Goal: Information Seeking & Learning: Learn about a topic

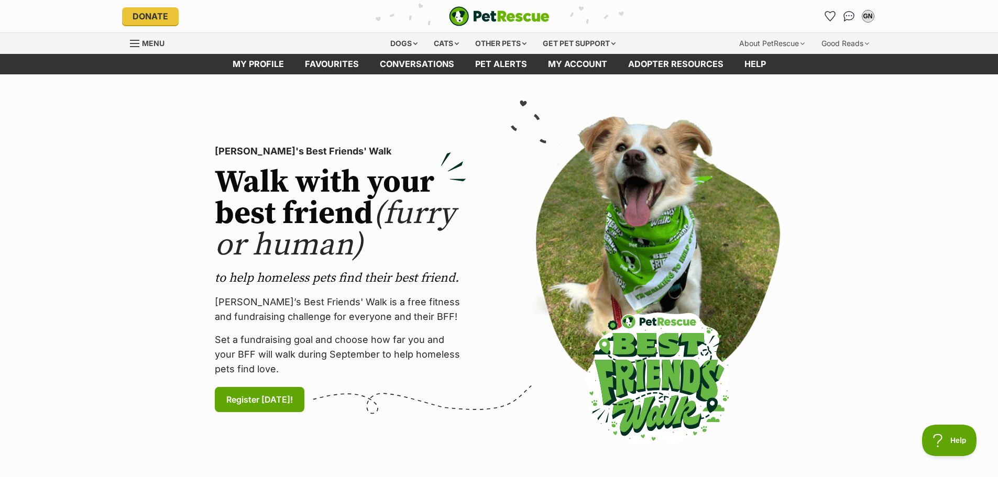
click at [810, 143] on div "PetRescue's Best Friends' Walk Walk with your best friend (furry or human) to h…" at bounding box center [499, 279] width 634 height 343
click at [404, 42] on div "Dogs" at bounding box center [404, 43] width 42 height 21
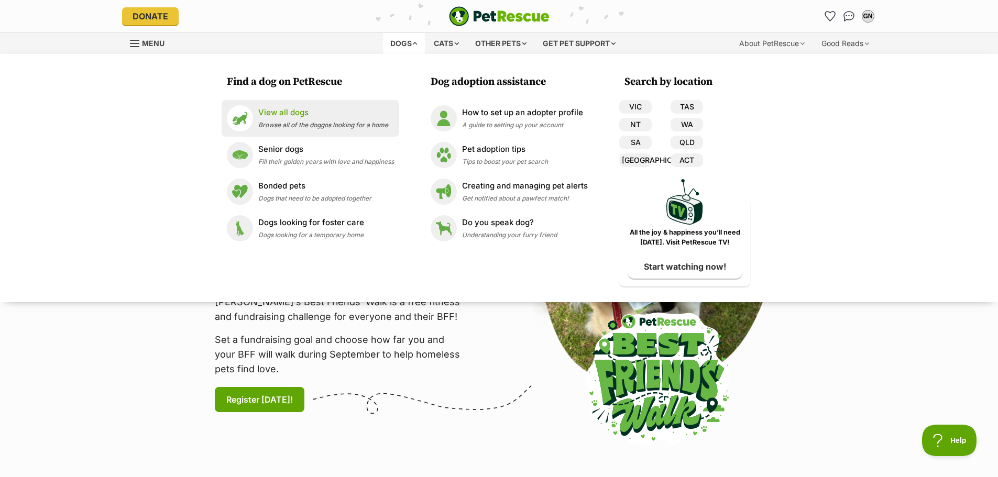
click at [282, 115] on p "View all dogs" at bounding box center [323, 113] width 130 height 12
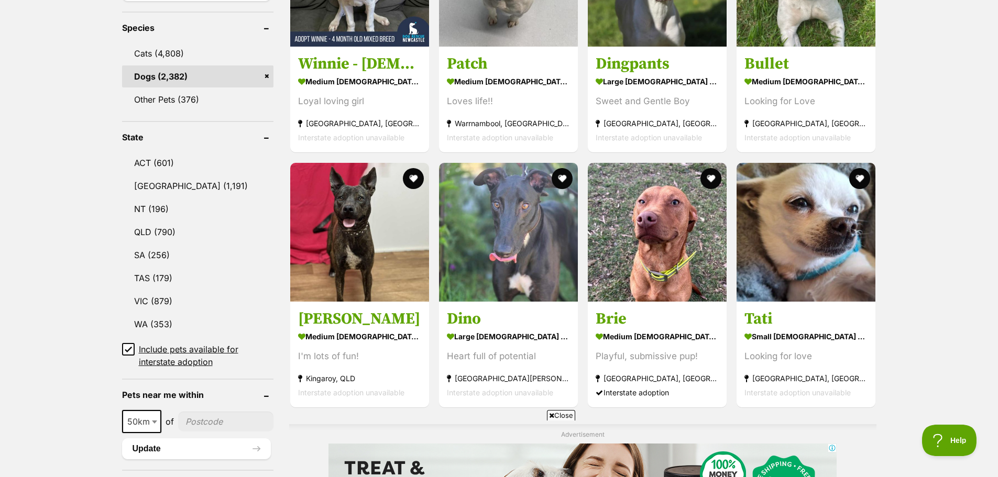
scroll to position [472, 0]
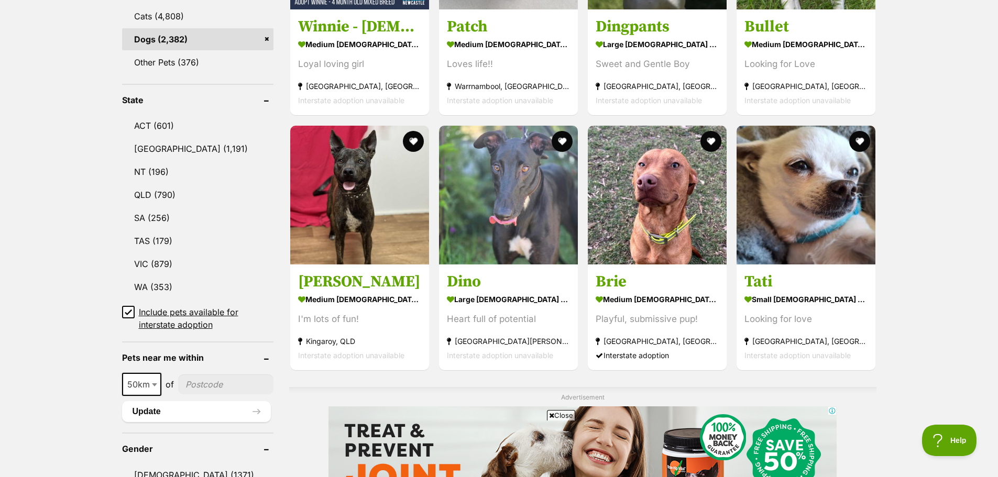
click at [128, 311] on icon at bounding box center [128, 312] width 6 height 5
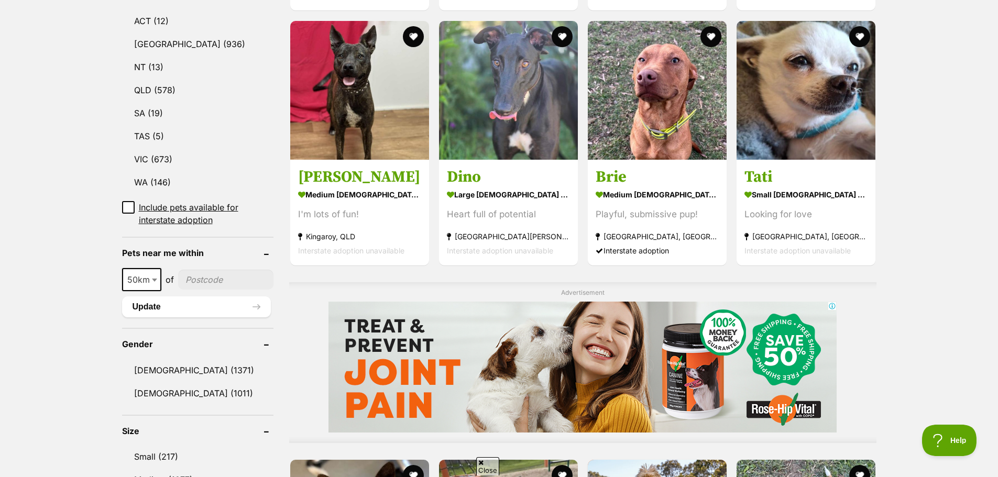
click at [159, 268] on span at bounding box center [155, 279] width 10 height 23
select select "250"
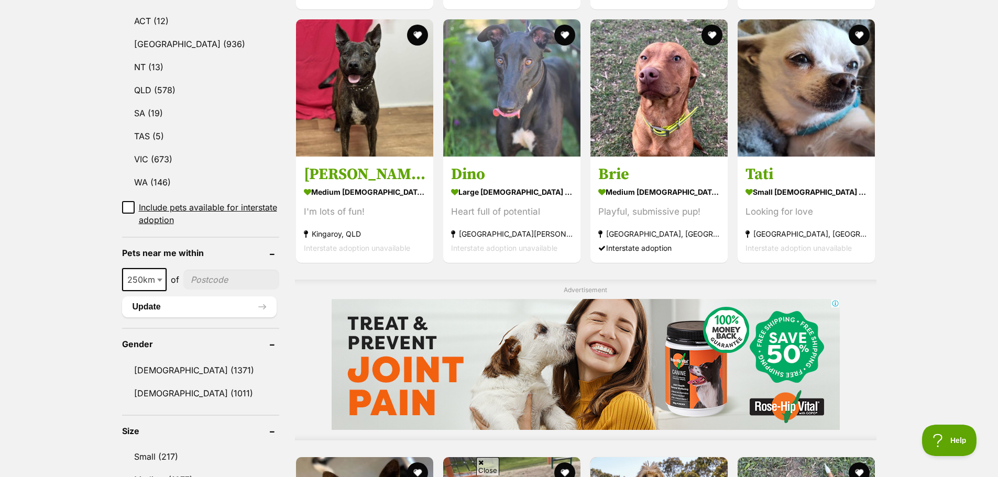
click at [225, 270] on input"] "postcode" at bounding box center [231, 280] width 96 height 20
type input"] "6076"
click at [162, 297] on button "Update" at bounding box center [199, 307] width 155 height 21
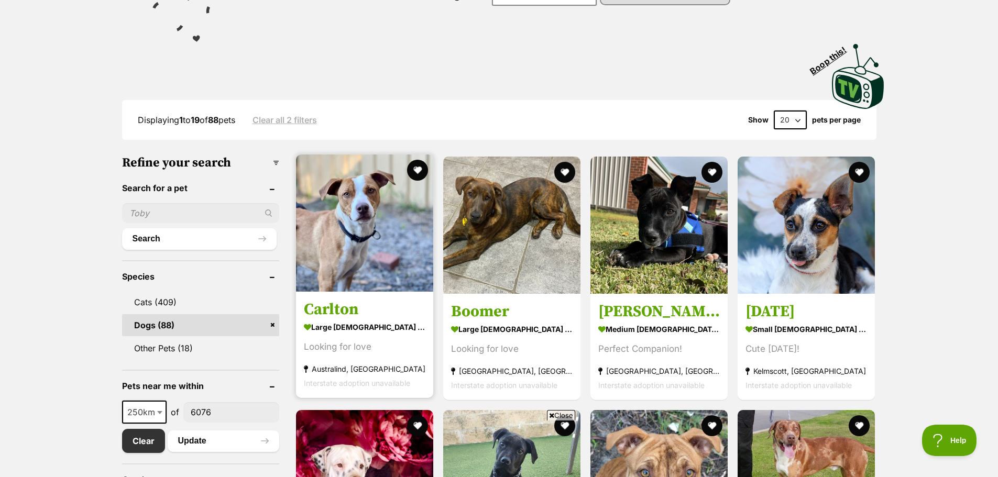
click at [338, 314] on h3 "Carlton" at bounding box center [365, 310] width 122 height 20
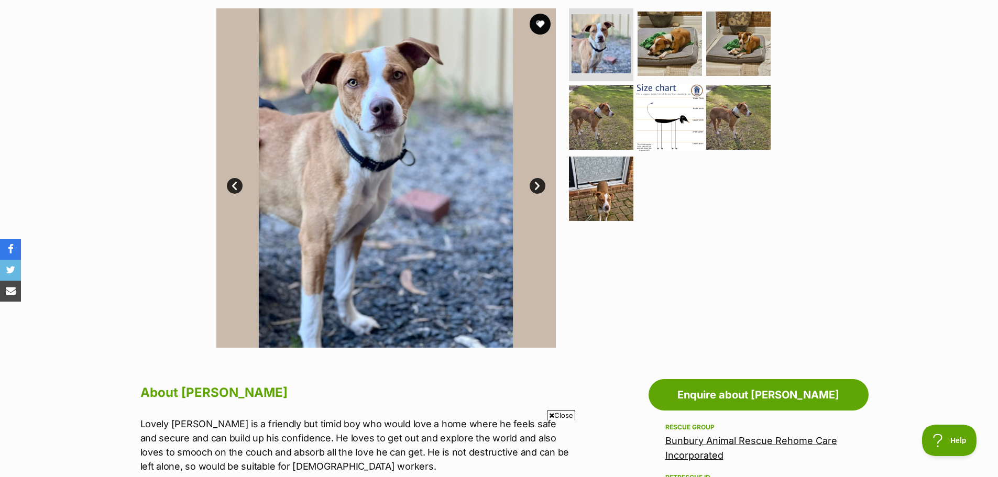
click at [672, 117] on img at bounding box center [670, 118] width 68 height 68
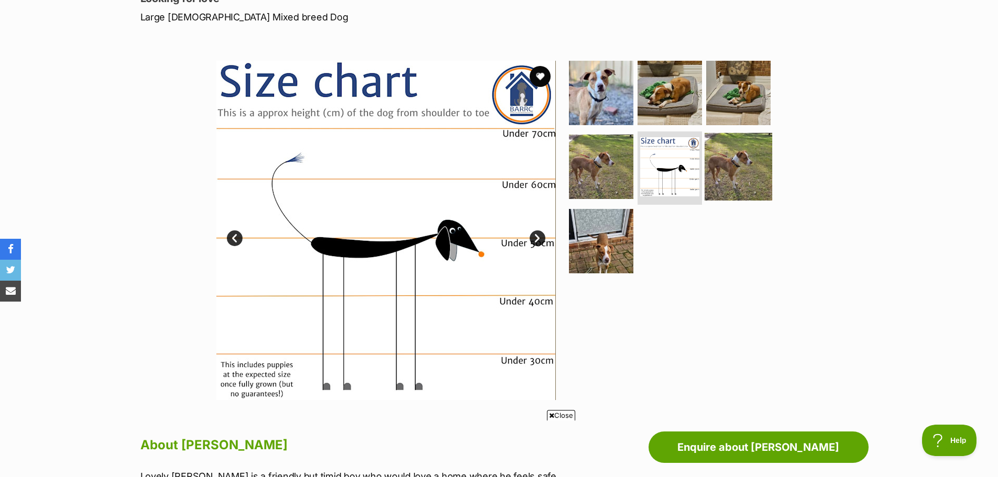
click at [747, 170] on img at bounding box center [739, 167] width 68 height 68
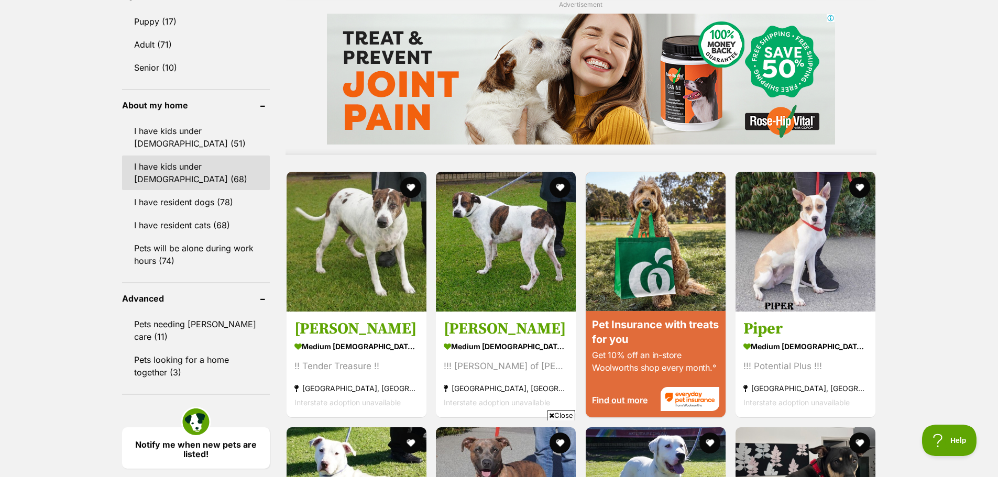
click at [193, 174] on link "I have kids under [DEMOGRAPHIC_DATA] (68)" at bounding box center [196, 173] width 148 height 35
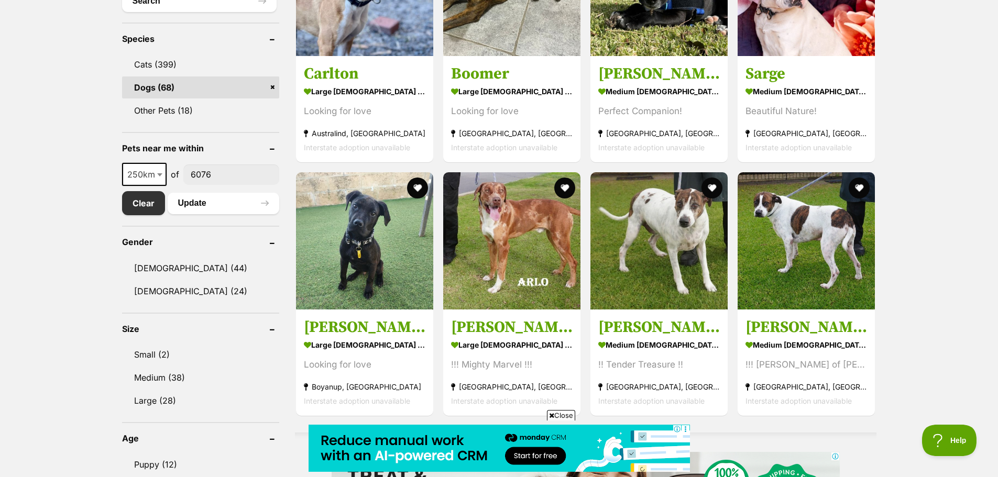
scroll to position [472, 0]
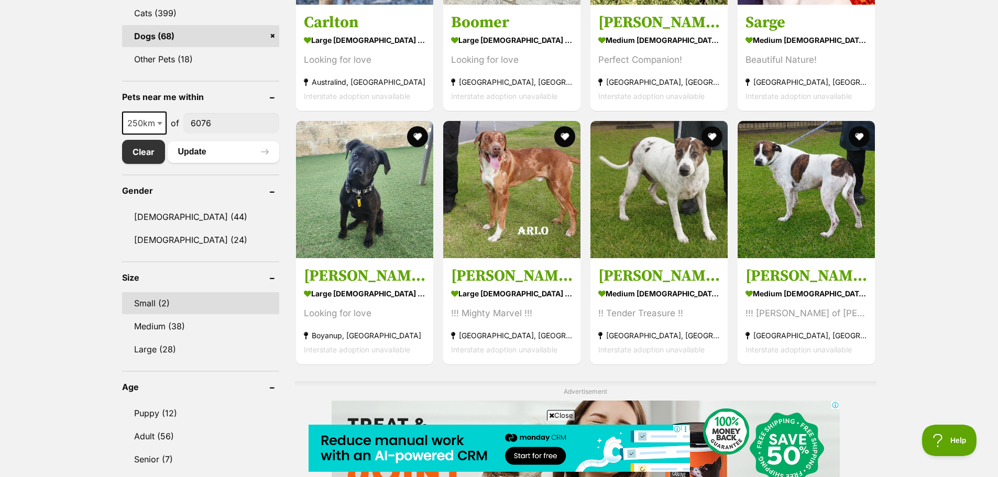
click at [150, 298] on link "Small (2)" at bounding box center [200, 303] width 157 height 22
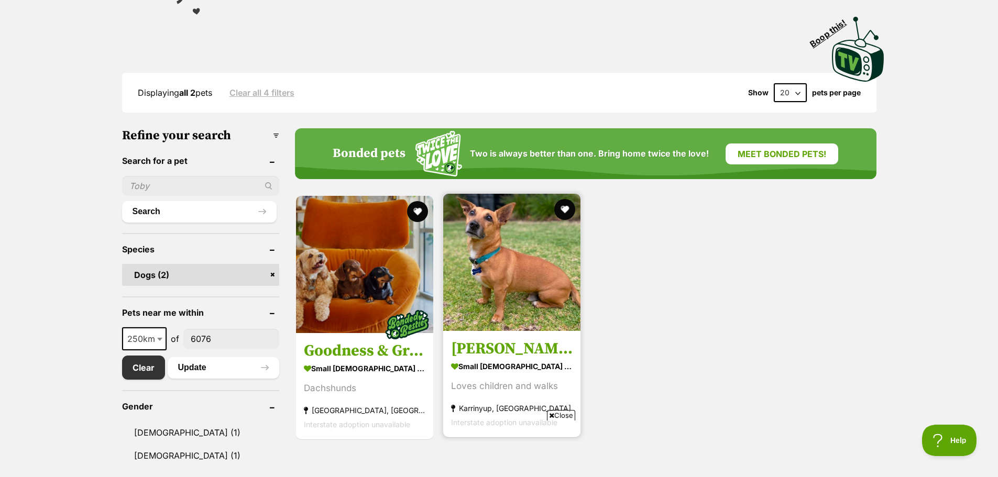
click at [485, 345] on h3 "Benny" at bounding box center [512, 349] width 122 height 20
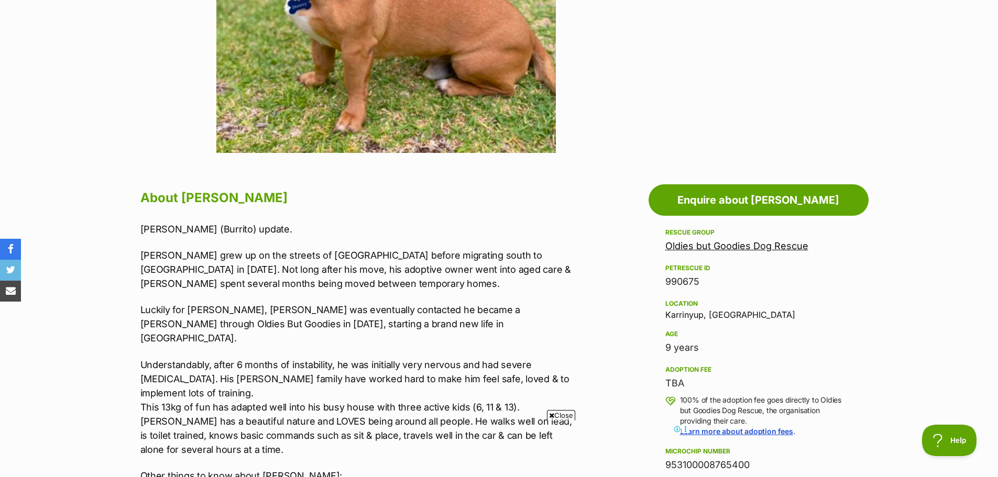
scroll to position [419, 0]
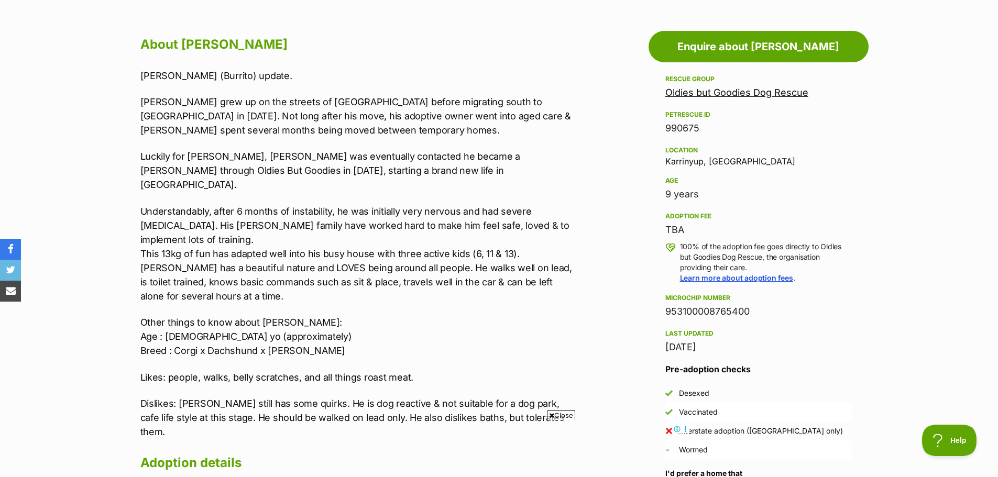
scroll to position [576, 0]
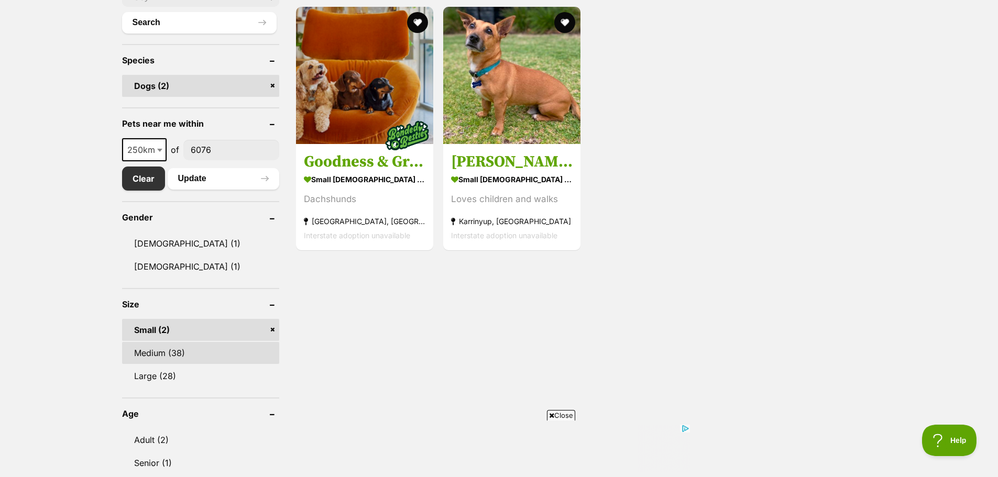
scroll to position [419, 0]
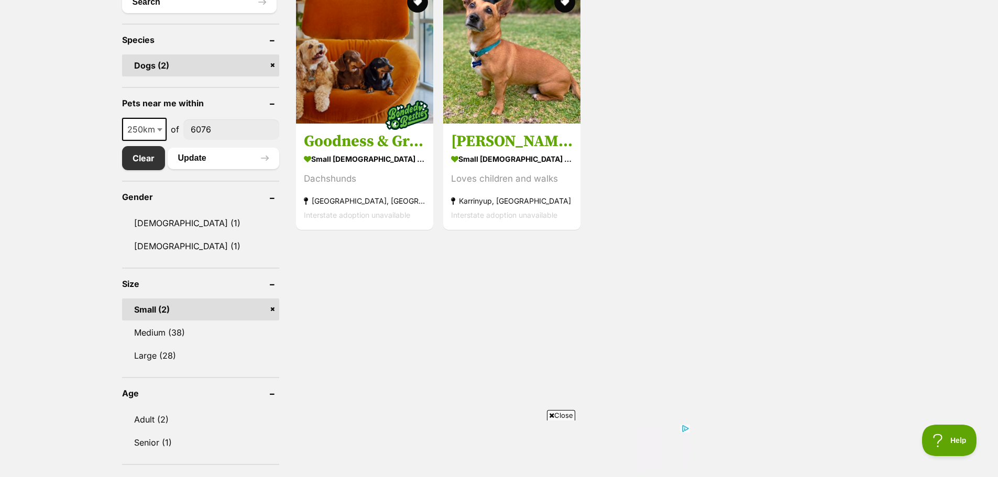
click at [196, 313] on link "Small (2)" at bounding box center [200, 310] width 157 height 22
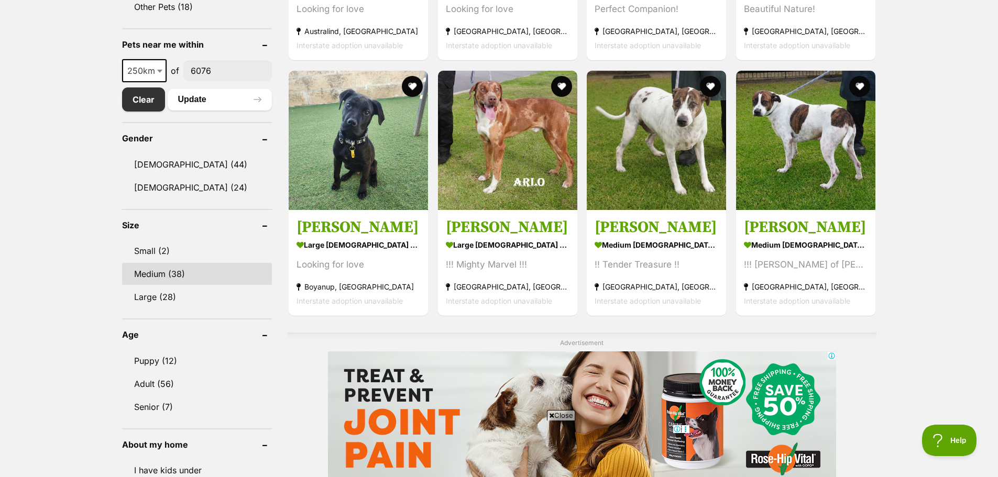
click at [170, 271] on link "Medium (38)" at bounding box center [197, 274] width 150 height 22
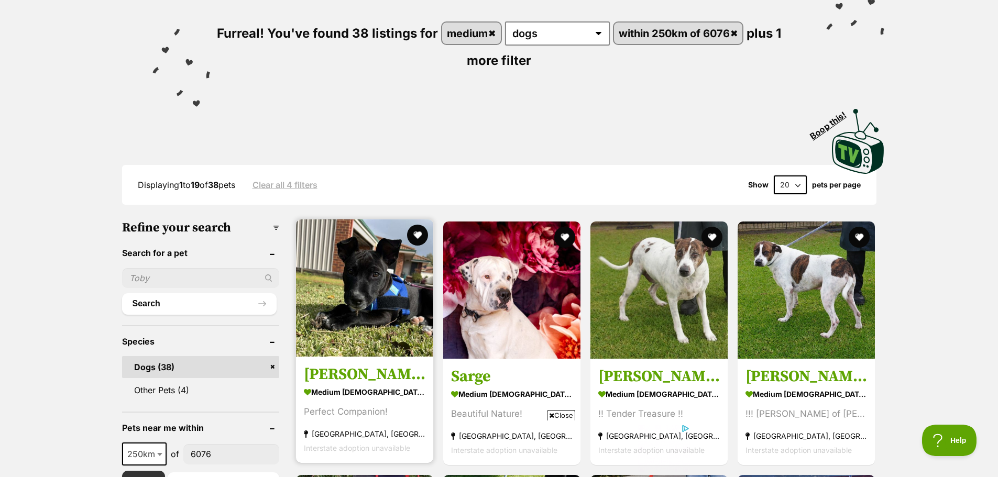
scroll to position [157, 0]
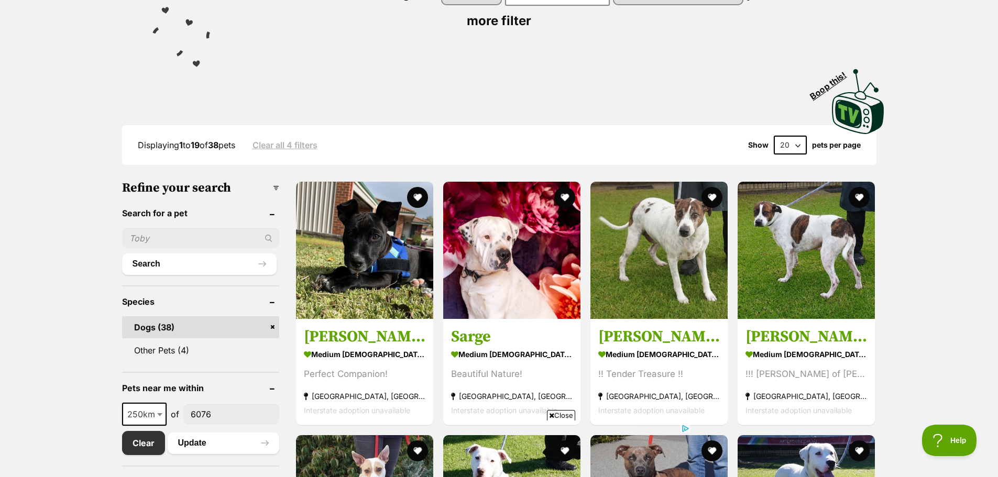
click at [796, 150] on select "20 40 60" at bounding box center [790, 145] width 33 height 19
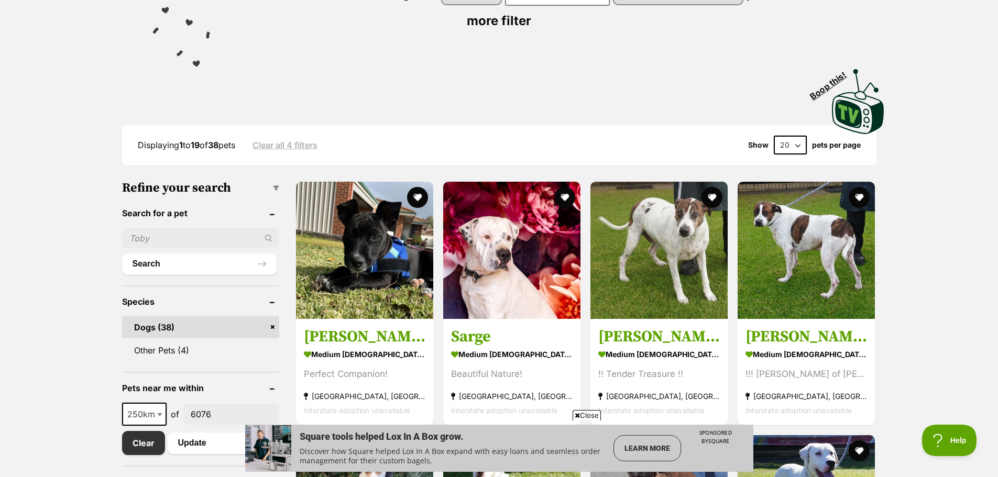
select select "60"
click at [774, 136] on select "20 40 60" at bounding box center [790, 145] width 33 height 19
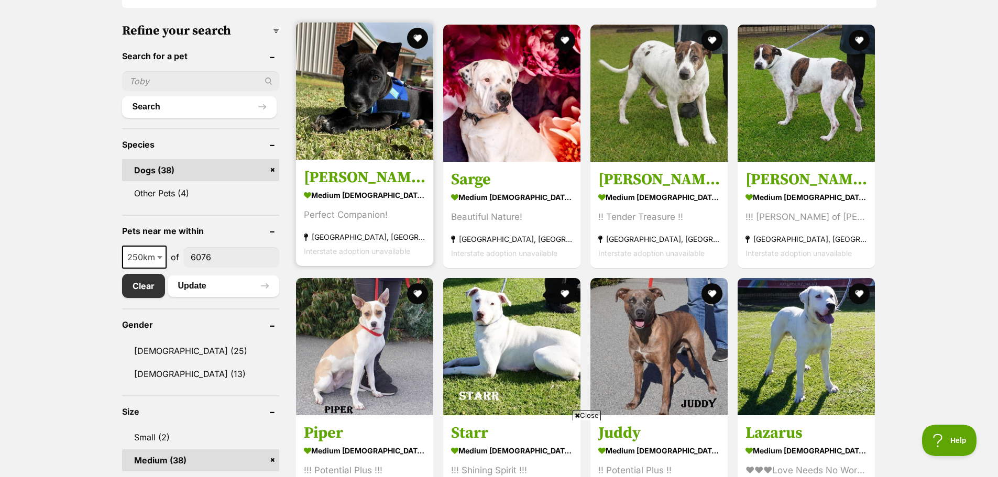
click at [337, 170] on h3 "[PERSON_NAME]" at bounding box center [365, 178] width 122 height 20
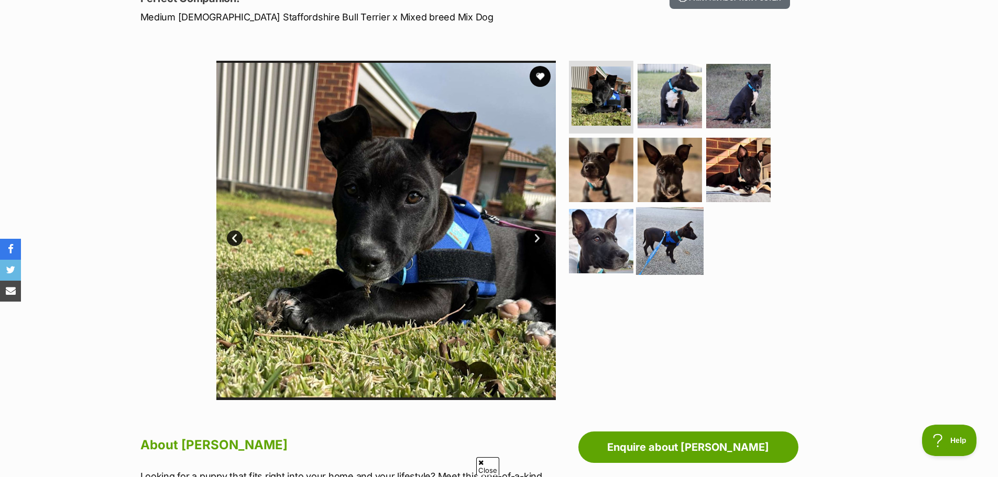
click at [655, 225] on img at bounding box center [670, 241] width 68 height 68
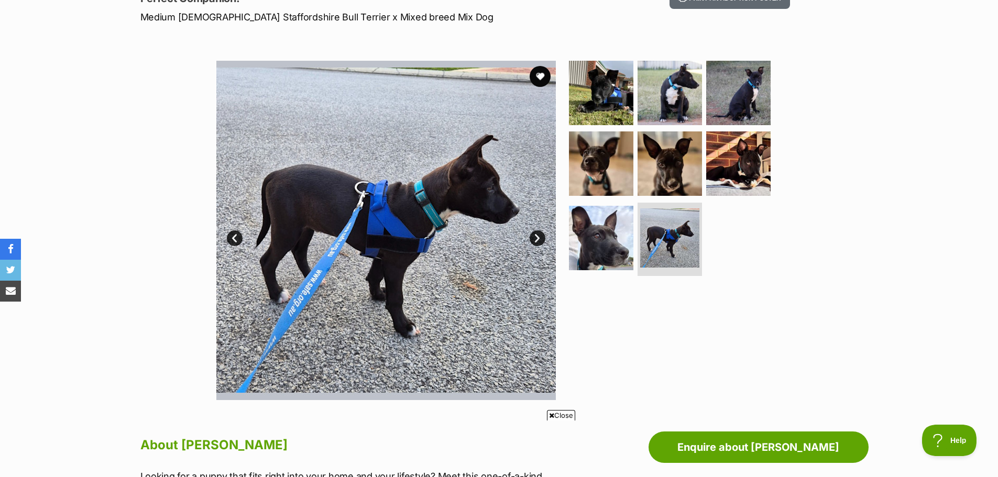
click at [120, 195] on div "Available 8 of 8 images 8 of 8 images 8 of 8 images 8 of 8 images 8 of 8 images…" at bounding box center [499, 222] width 998 height 355
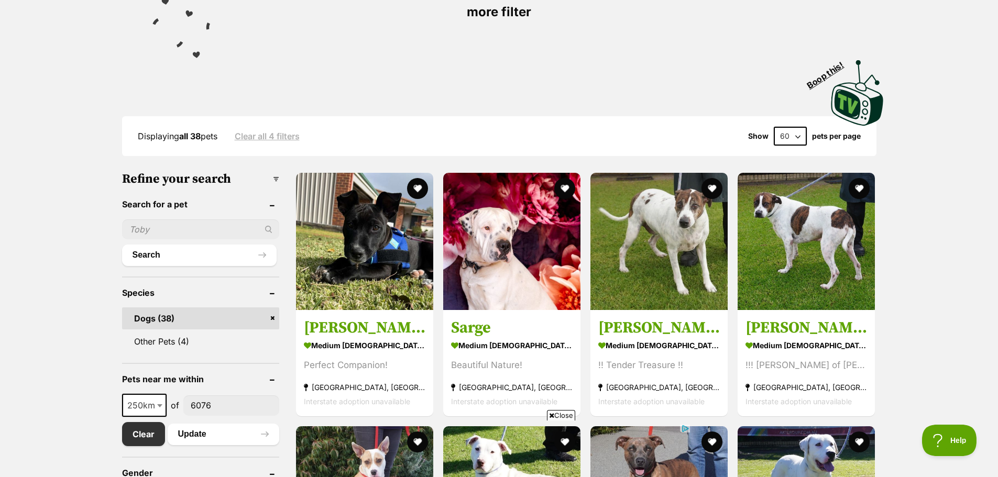
click at [291, 86] on div "Visit PetRescue TV (external site) Boop this!" at bounding box center [499, 89] width 770 height 76
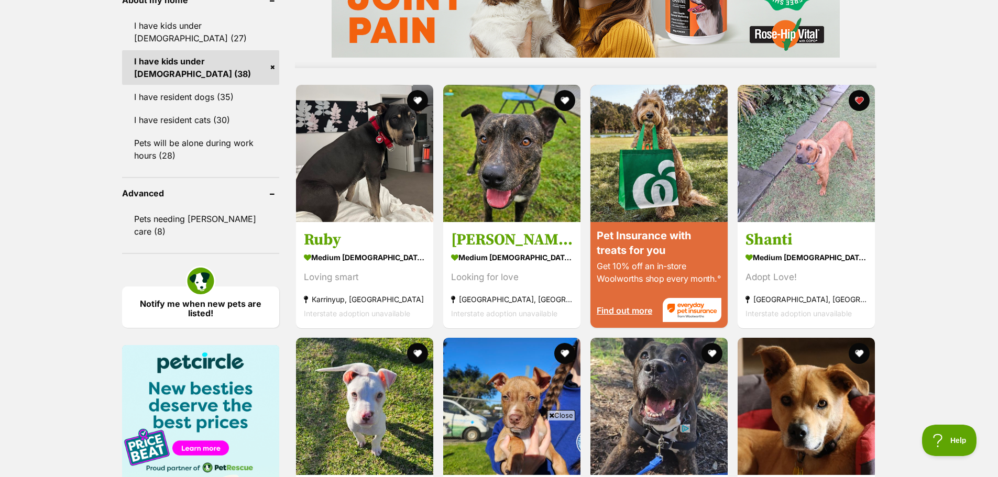
scroll to position [1057, 0]
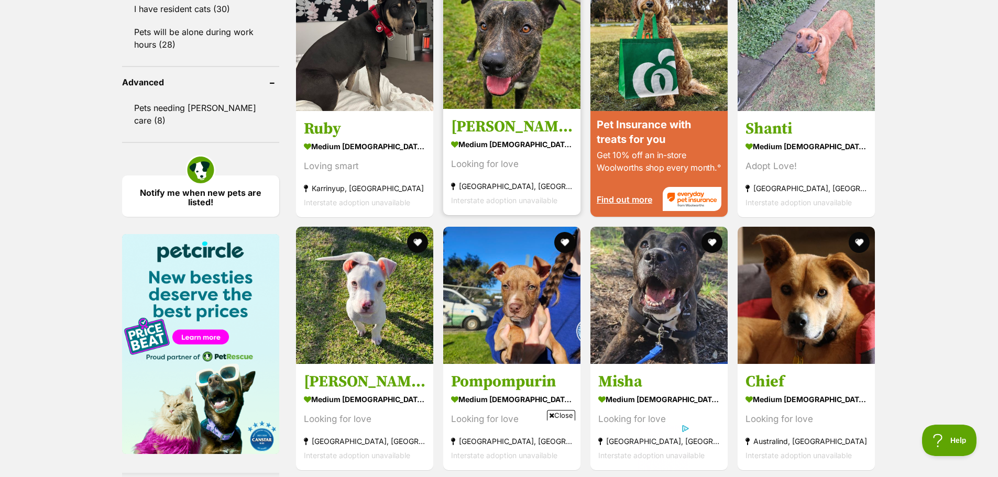
click at [479, 132] on h3 "[PERSON_NAME]" at bounding box center [512, 126] width 122 height 20
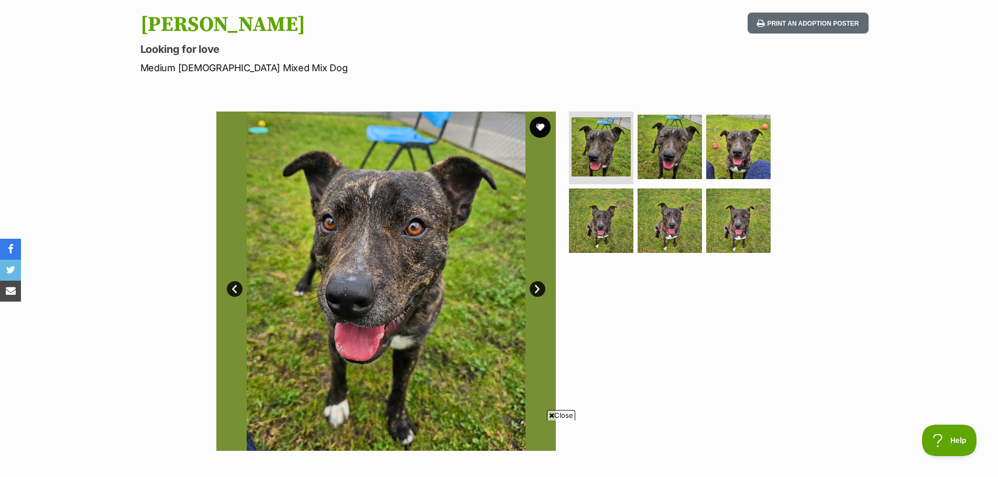
scroll to position [105, 0]
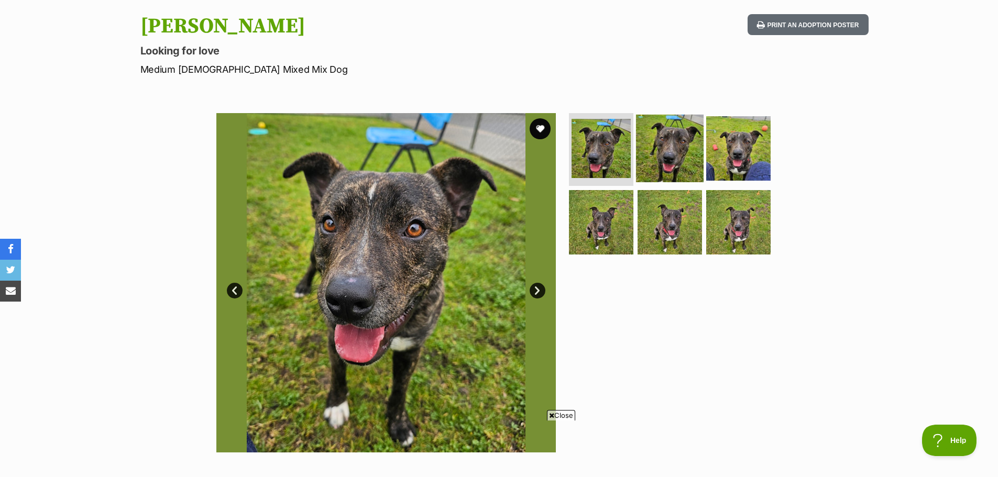
click at [677, 141] on img at bounding box center [670, 148] width 68 height 68
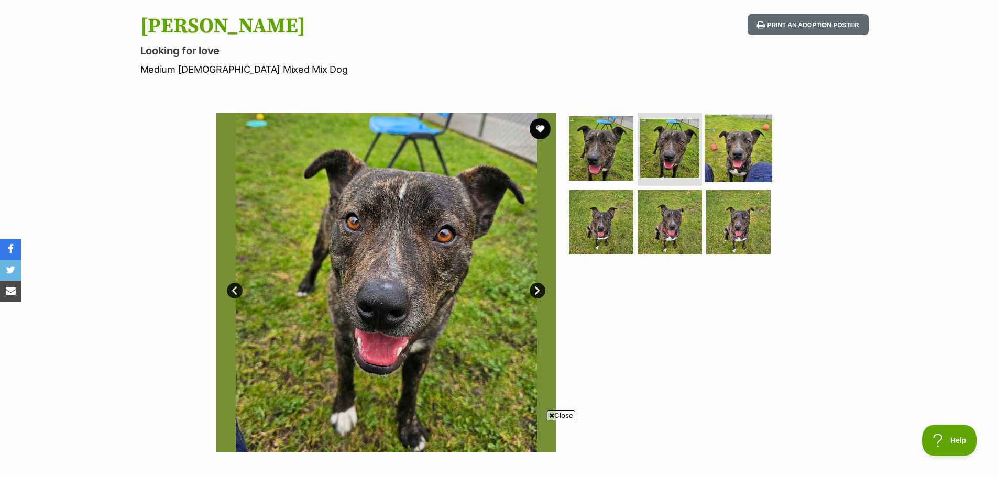
click at [740, 141] on img at bounding box center [739, 148] width 68 height 68
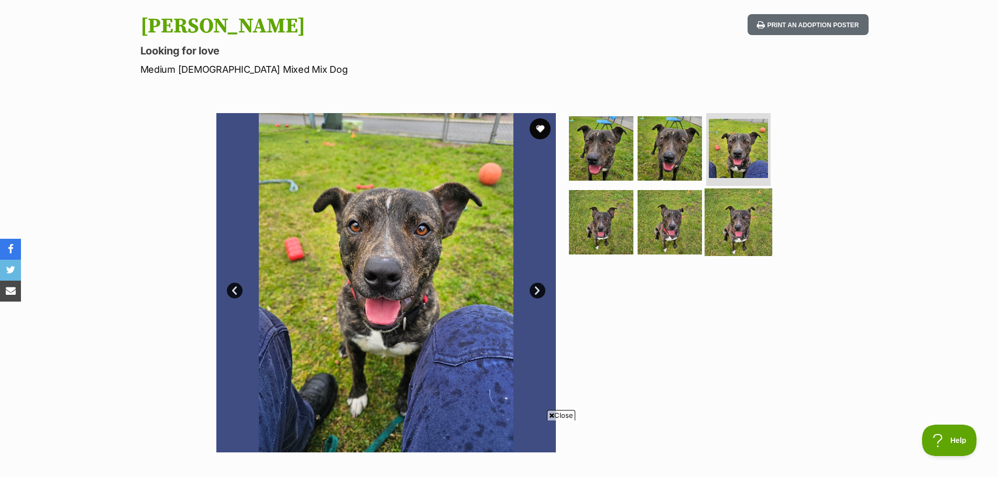
click at [749, 209] on img at bounding box center [739, 223] width 68 height 68
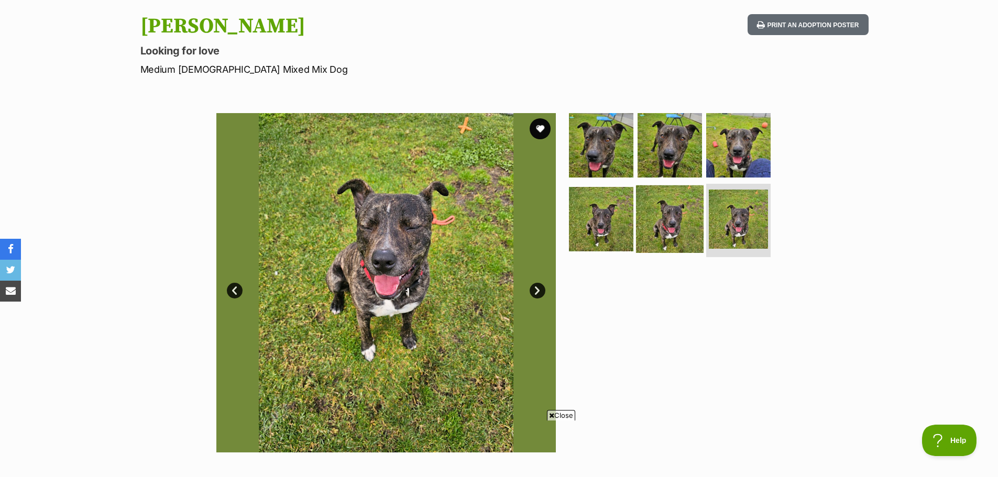
click at [685, 210] on img at bounding box center [670, 219] width 68 height 68
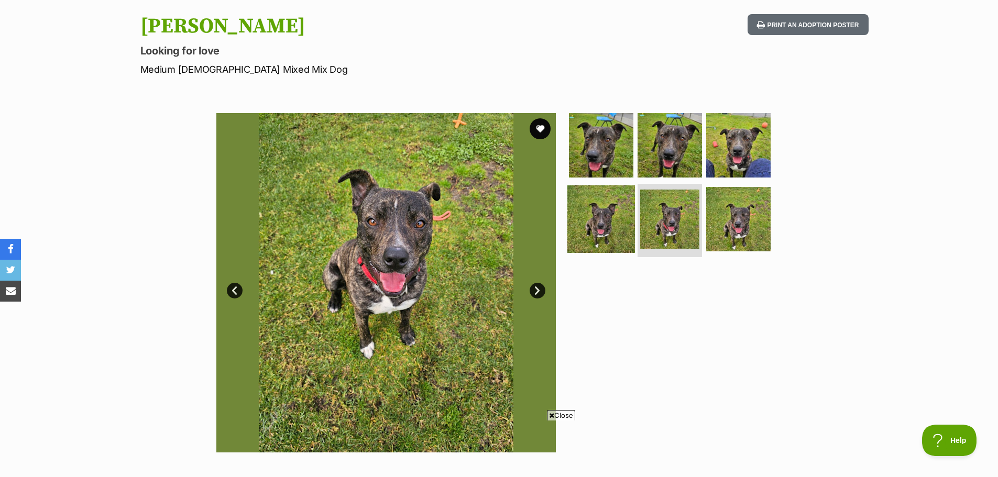
click at [598, 219] on img at bounding box center [601, 219] width 68 height 68
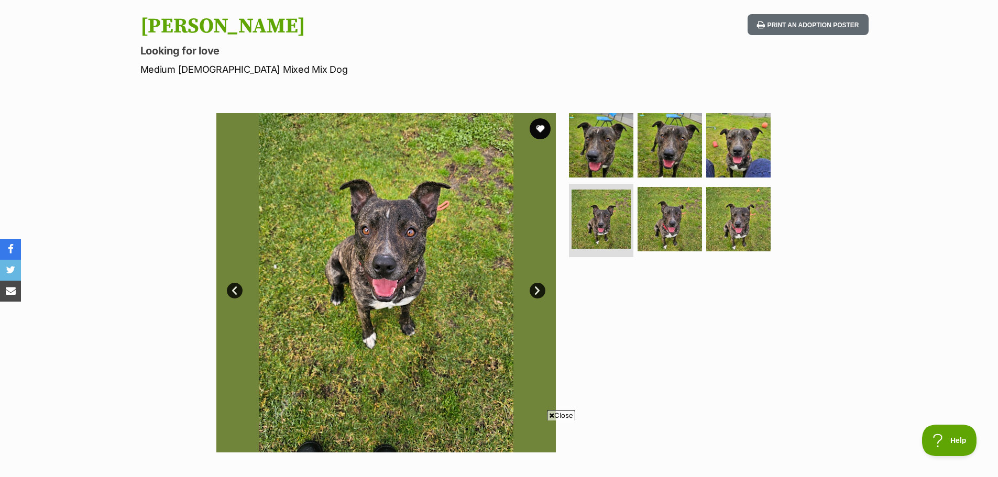
click at [228, 204] on img at bounding box center [386, 283] width 340 height 340
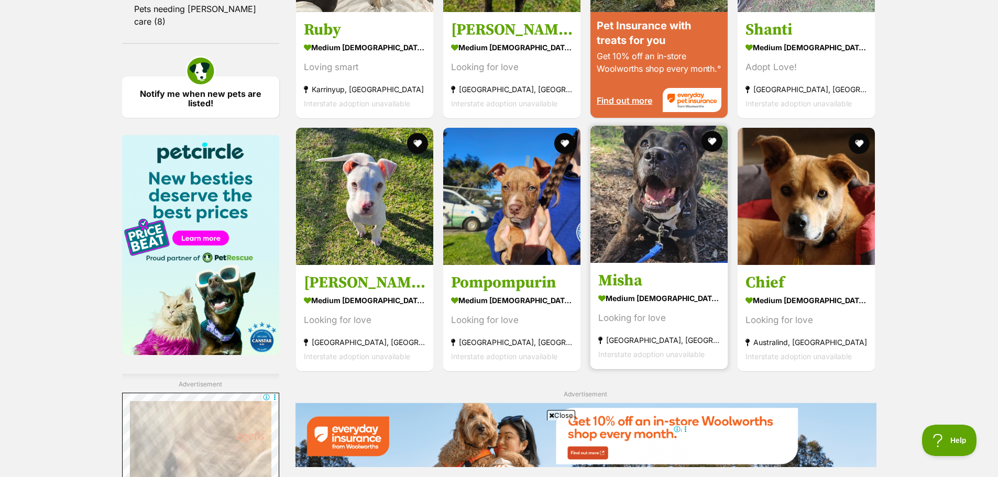
click at [629, 281] on h3 "Misha" at bounding box center [659, 281] width 122 height 20
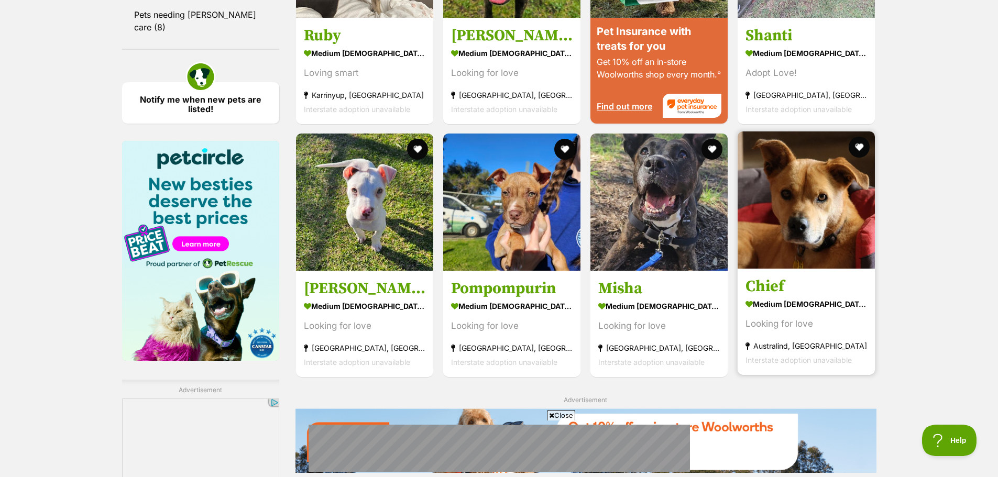
click at [770, 306] on strong "medium [DEMOGRAPHIC_DATA] Dog" at bounding box center [807, 304] width 122 height 15
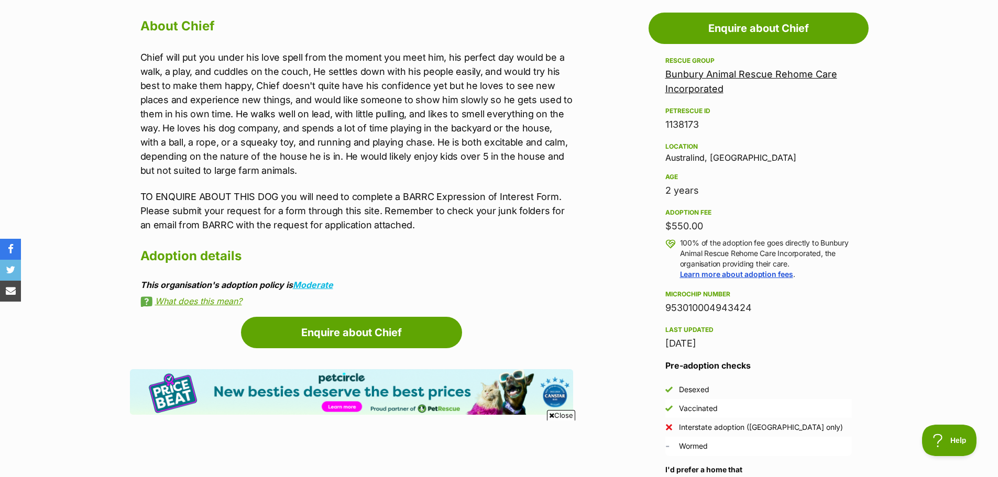
click at [102, 100] on section "Home > Rescue pet search > Adopt a dog > Dogs available for adoption Chief Look…" at bounding box center [499, 275] width 998 height 1522
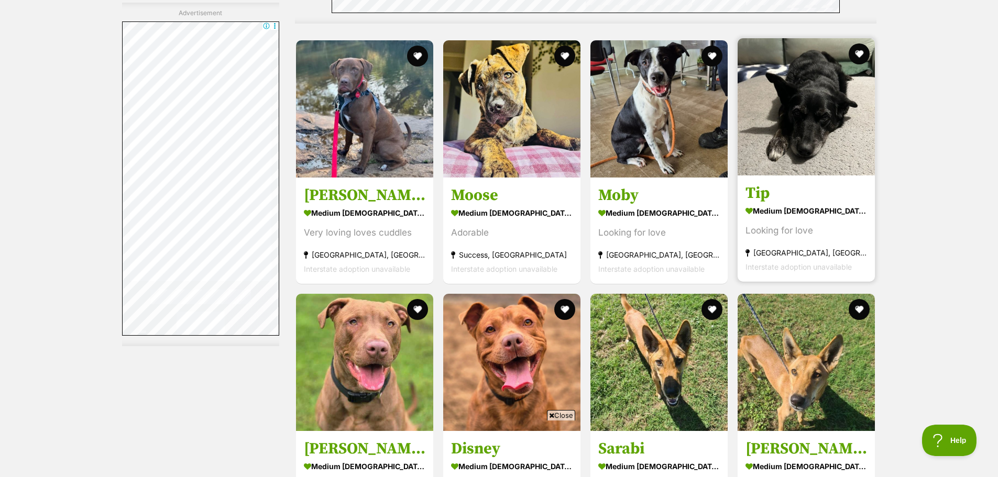
scroll to position [2035, 0]
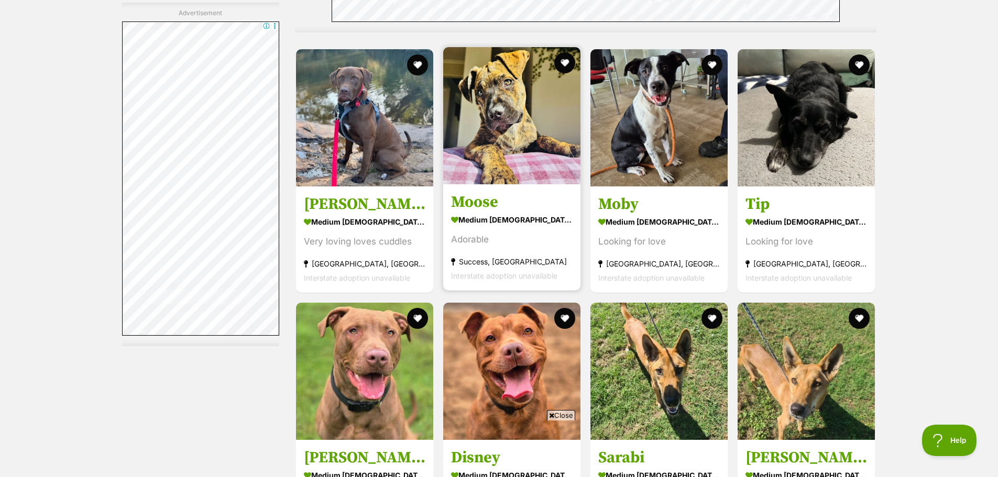
click at [483, 204] on h3 "Moose" at bounding box center [512, 202] width 122 height 20
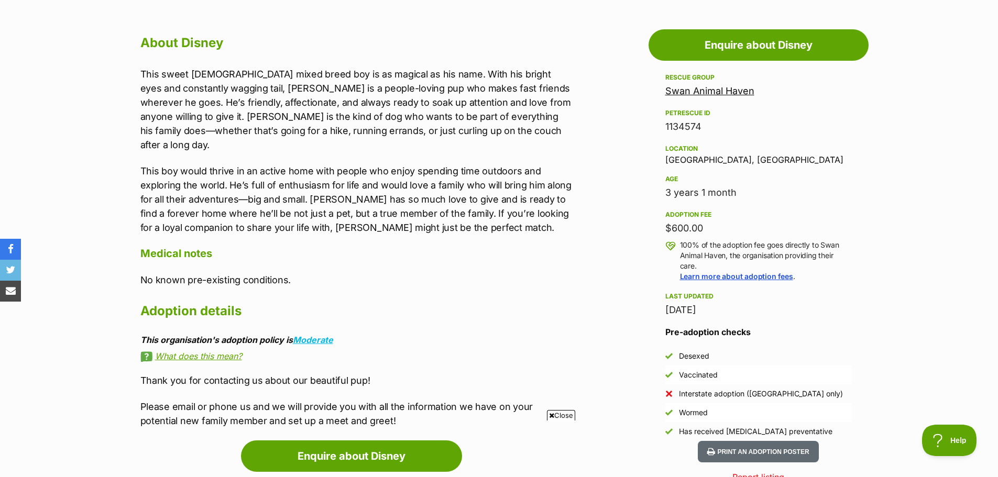
scroll to position [576, 0]
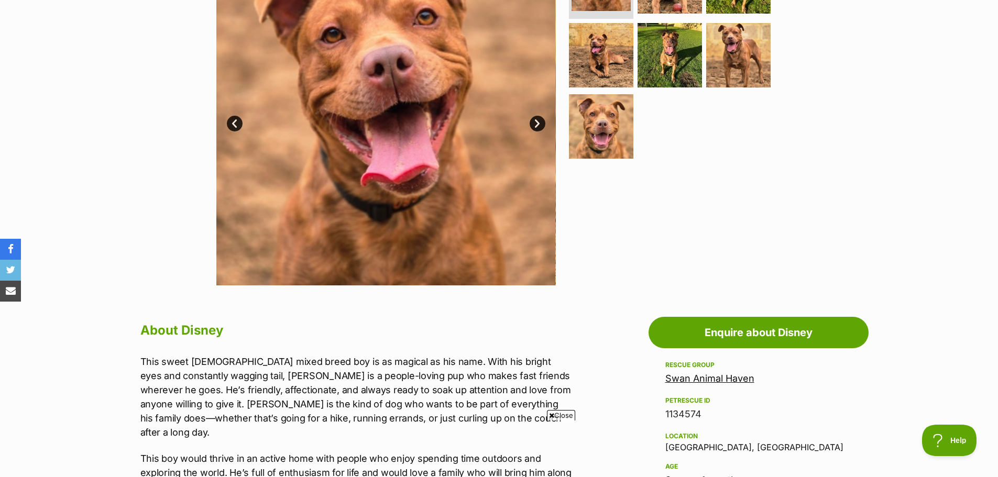
scroll to position [210, 0]
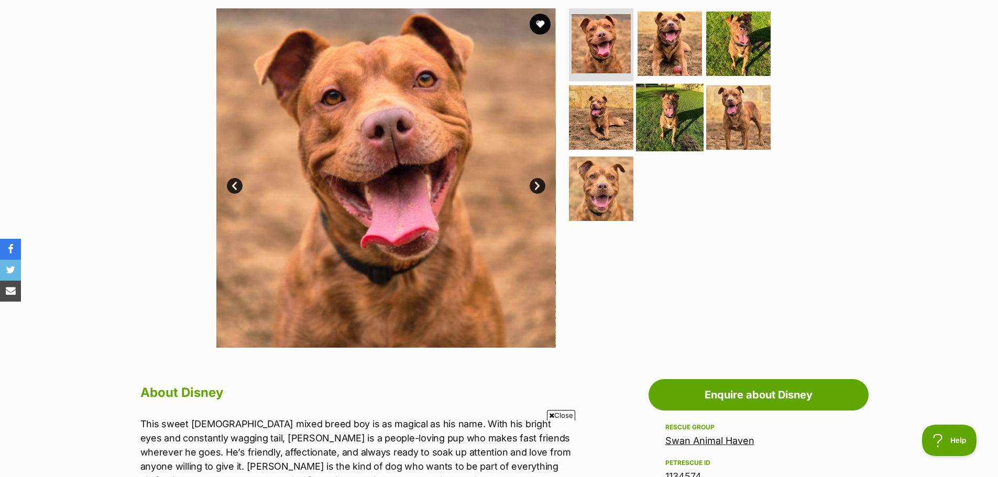
click at [691, 122] on img at bounding box center [670, 118] width 68 height 68
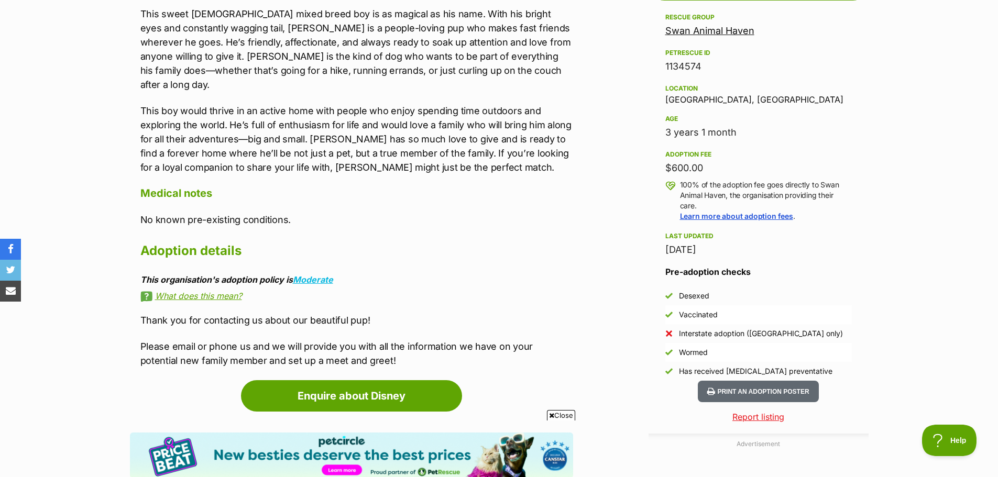
scroll to position [576, 0]
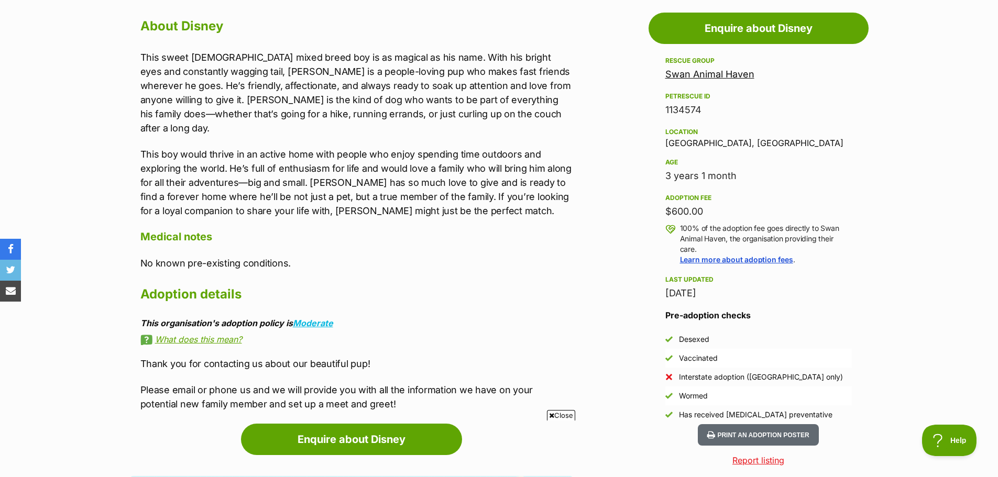
click at [464, 230] on h4 "Medical notes" at bounding box center [356, 237] width 433 height 14
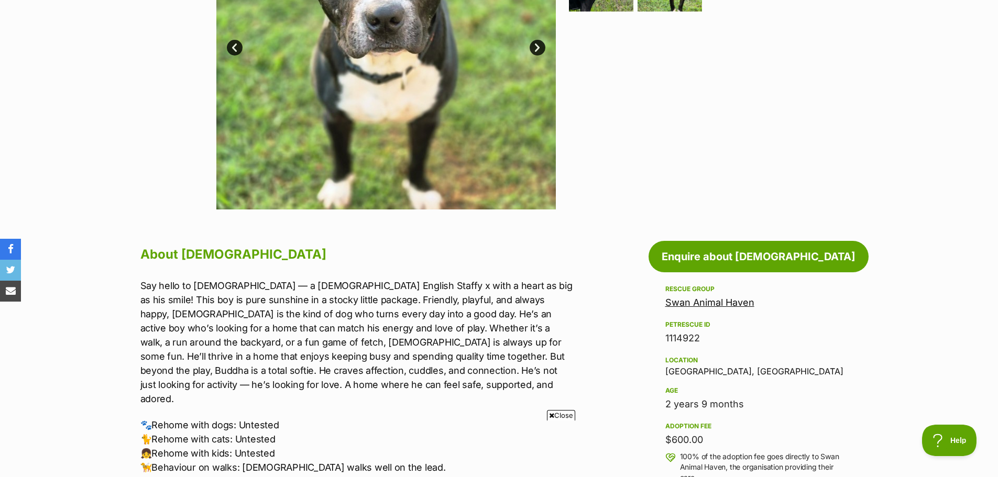
scroll to position [419, 0]
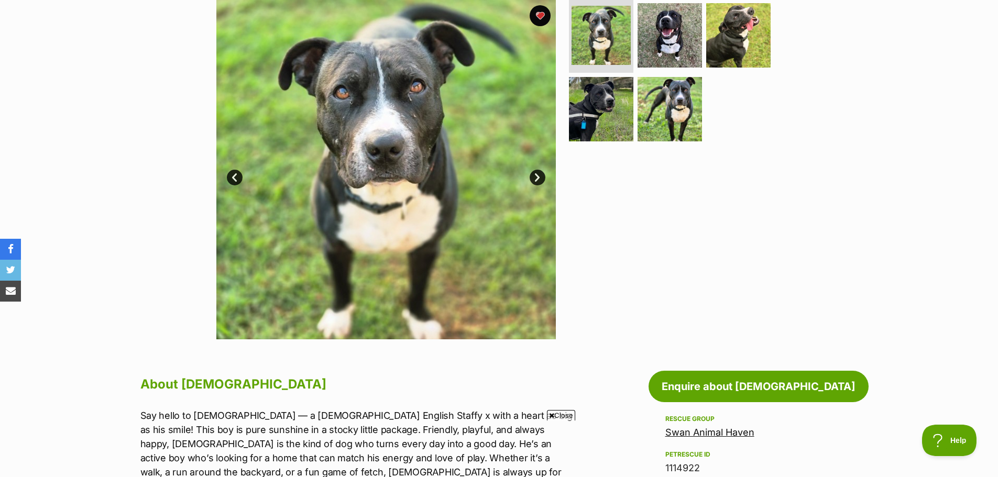
scroll to position [210, 0]
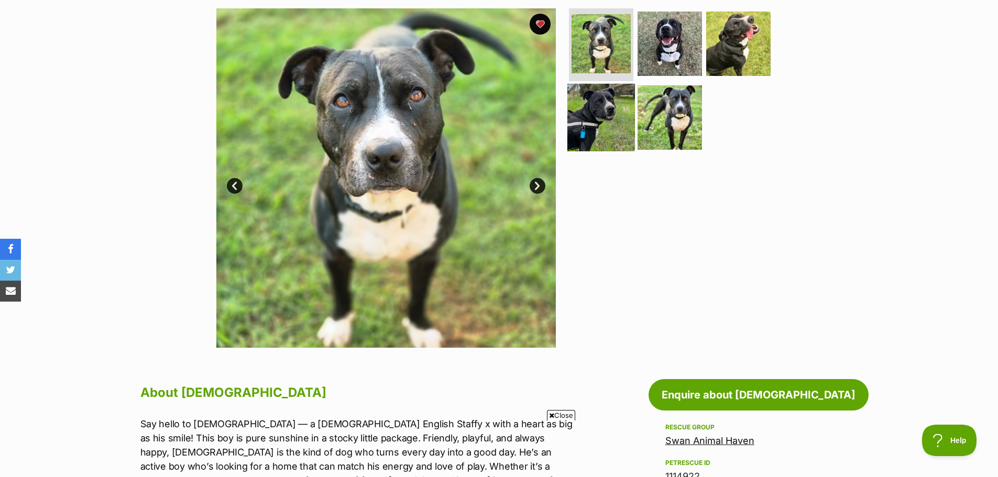
click at [616, 110] on img at bounding box center [601, 118] width 68 height 68
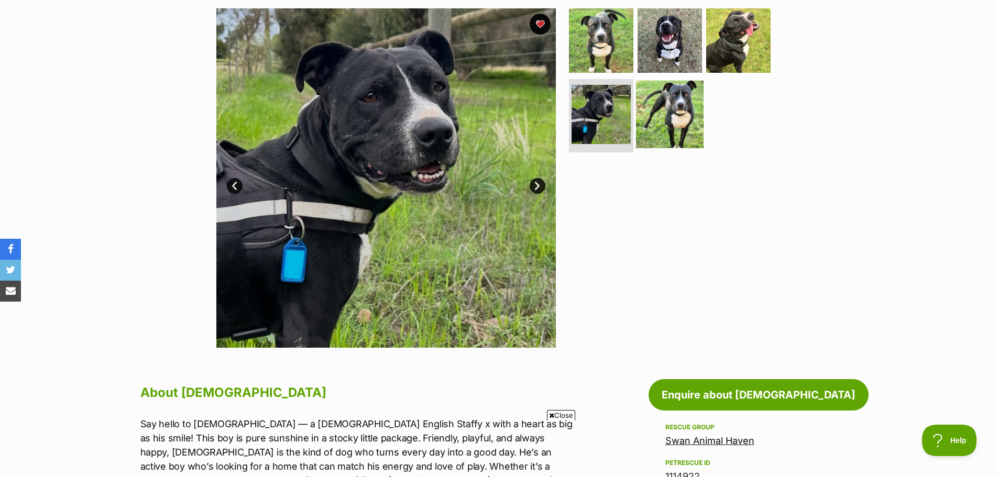
click at [660, 111] on img at bounding box center [670, 115] width 68 height 68
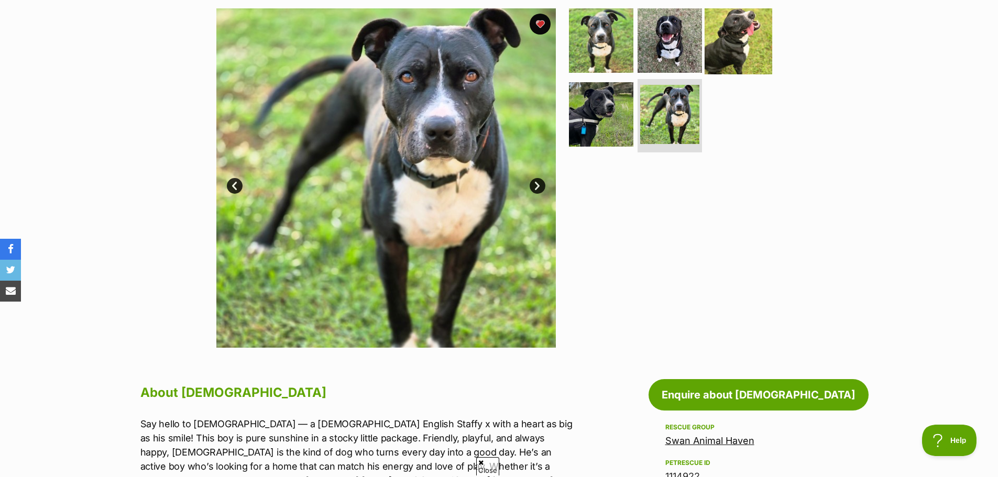
click at [728, 45] on img at bounding box center [739, 40] width 68 height 68
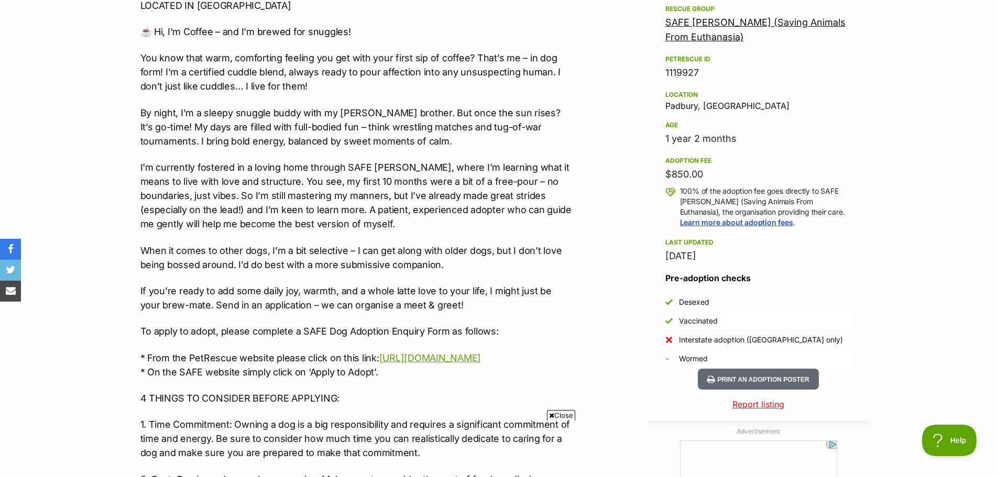
scroll to position [629, 0]
click at [97, 226] on section "Home > Rescue pet search > Adopt a dog > Dogs available for adoption Coffee Ado…" at bounding box center [499, 297] width 998 height 1673
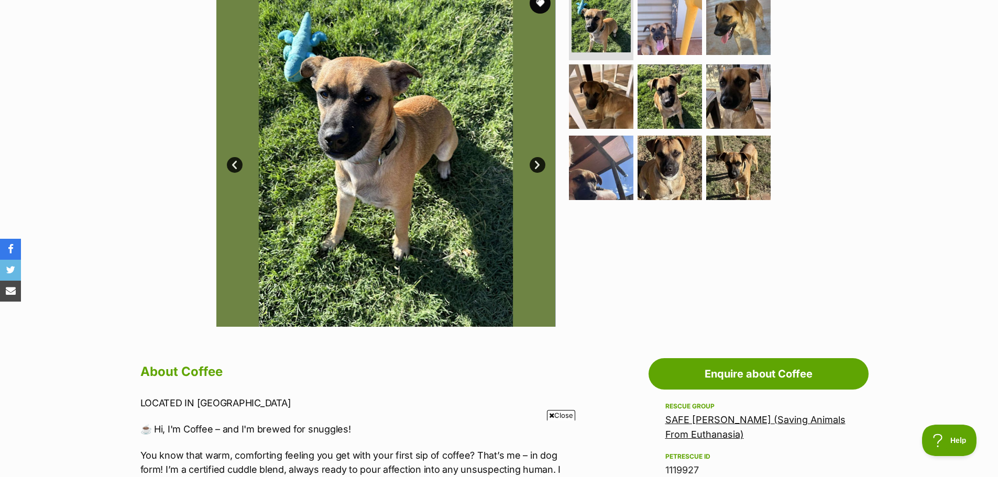
scroll to position [210, 0]
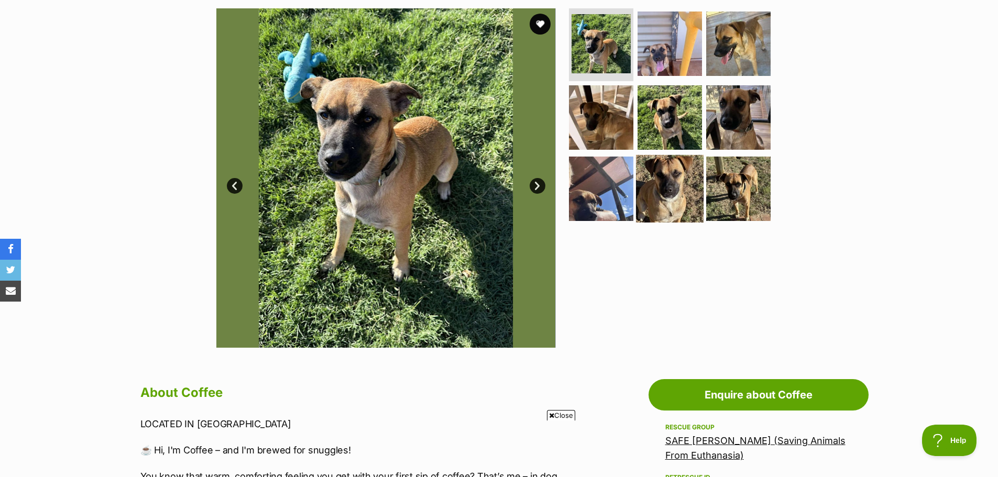
click at [681, 174] on img at bounding box center [670, 189] width 68 height 68
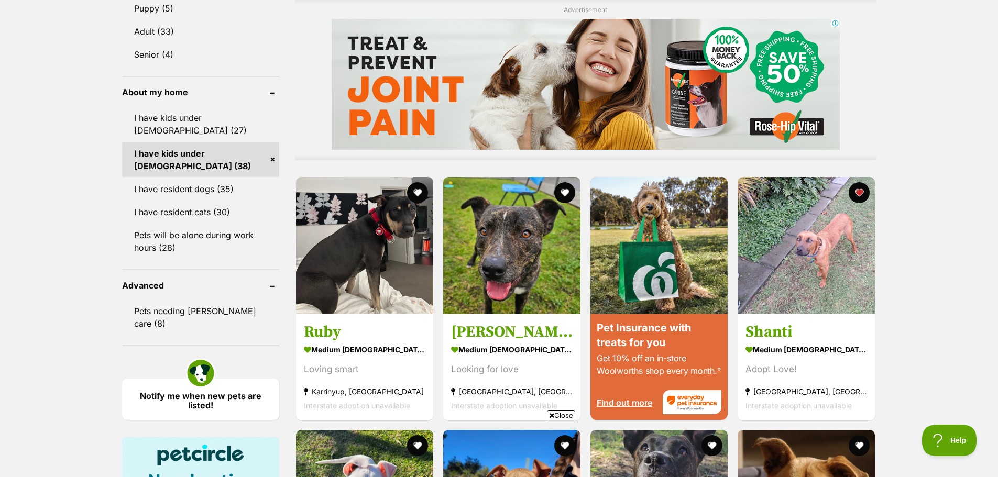
scroll to position [935, 0]
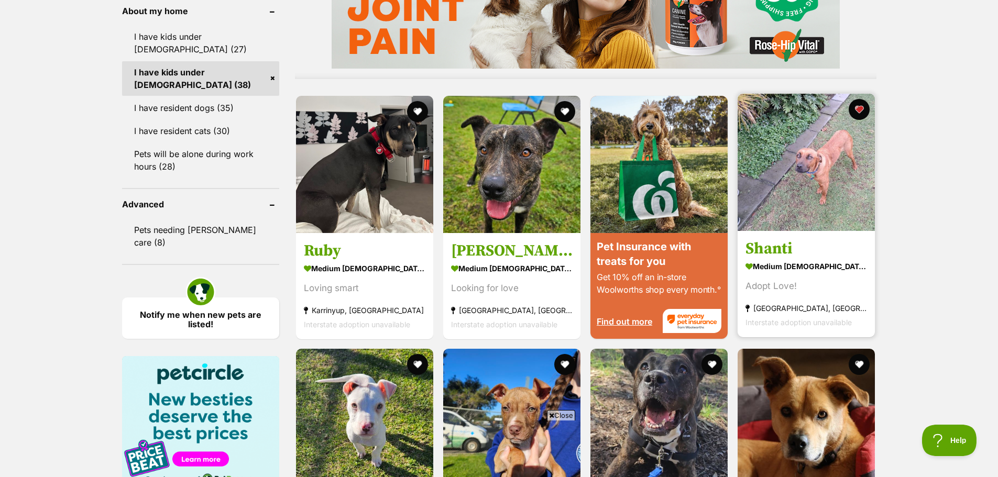
click at [780, 245] on h3 "Shanti" at bounding box center [807, 248] width 122 height 20
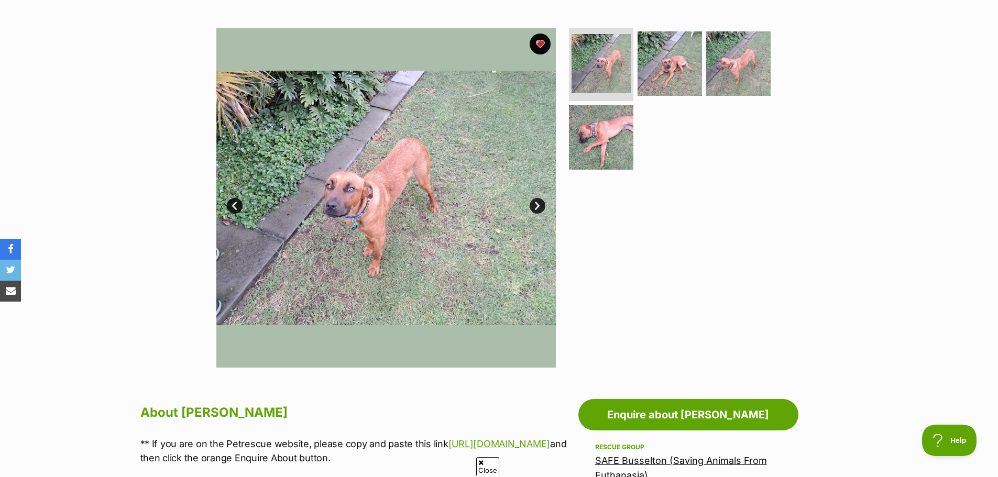
scroll to position [210, 0]
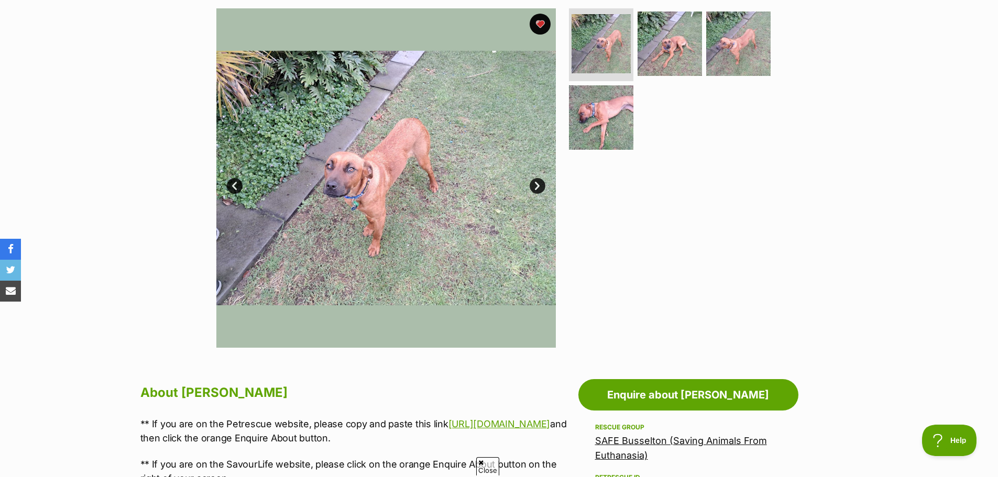
click at [540, 190] on link "Next" at bounding box center [538, 186] width 16 height 16
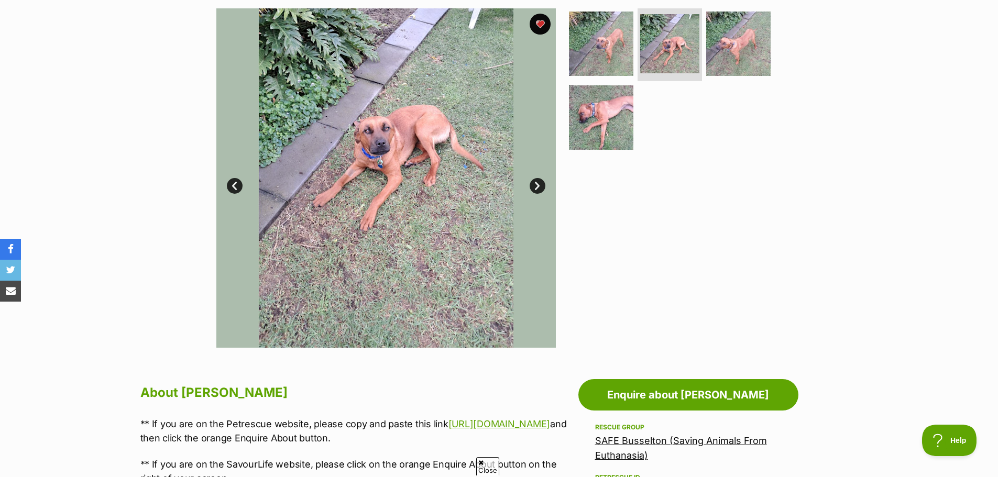
click at [540, 190] on link "Next" at bounding box center [538, 186] width 16 height 16
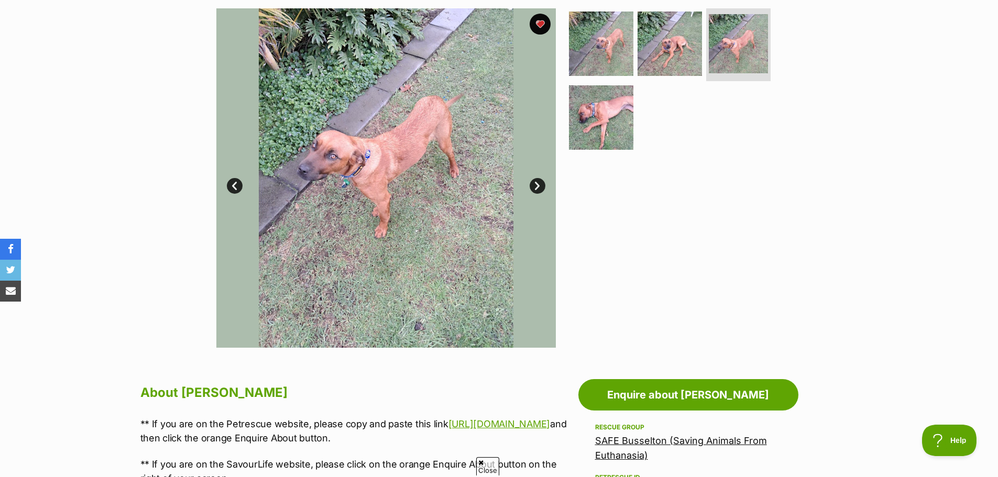
scroll to position [0, 0]
click at [540, 190] on link "Next" at bounding box center [538, 186] width 16 height 16
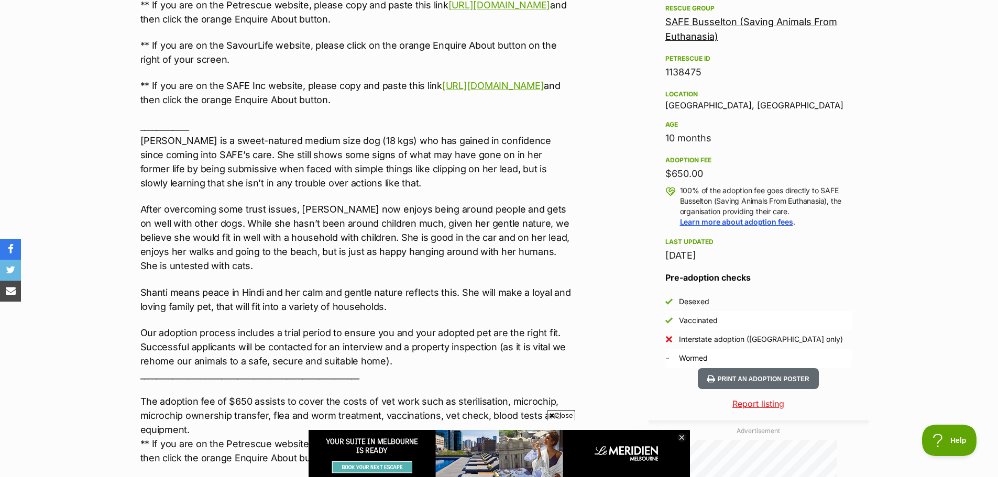
click at [353, 159] on p "____________ Shanti is a sweet-natured medium size dog (18 kgs) who has gained …" at bounding box center [356, 154] width 433 height 71
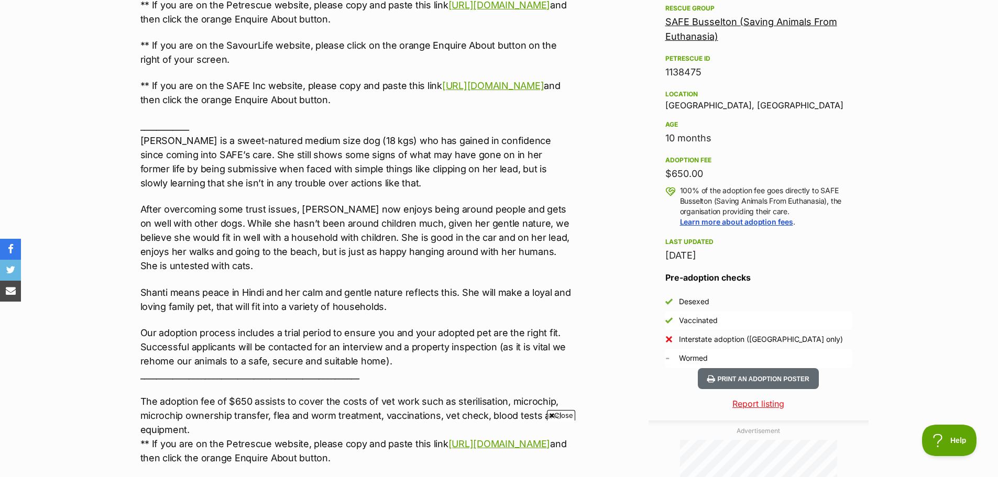
click at [91, 148] on section "Home > Rescue pet search > Adopt a dog > Dogs available for adoption Shanti Ado…" at bounding box center [499, 254] width 998 height 1587
click at [103, 168] on section "Home > Rescue pet search > Adopt a dog > Dogs available for adoption Shanti Ado…" at bounding box center [499, 254] width 998 height 1587
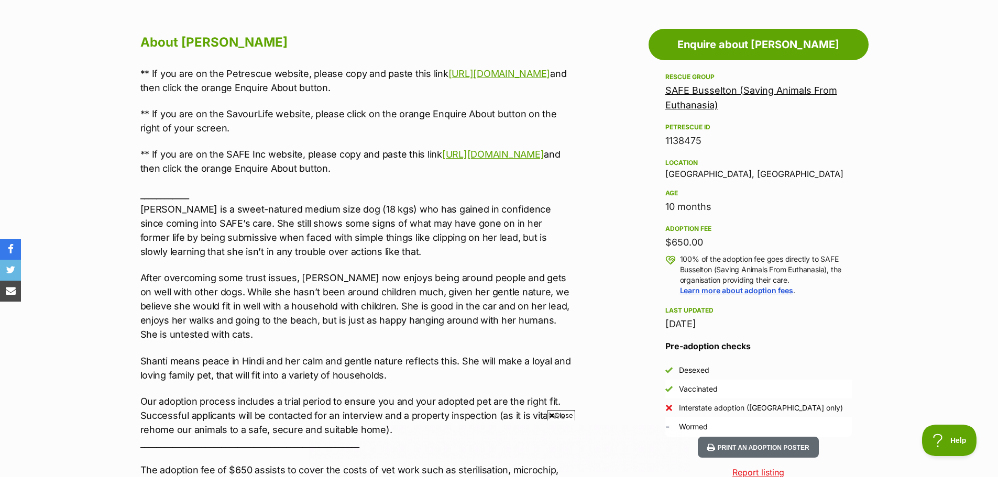
scroll to position [576, 0]
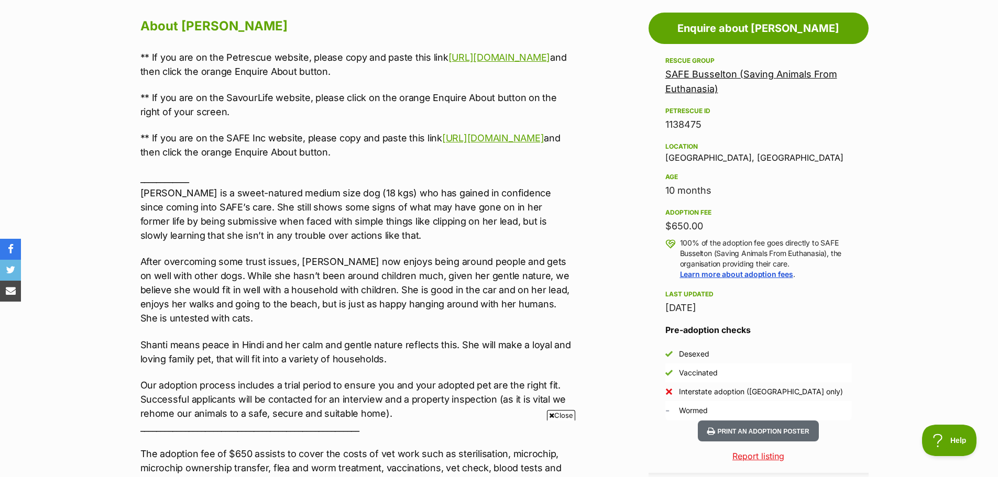
click at [131, 333] on div "About Shanti ** If you are on the Petrescue website, please copy and paste this…" at bounding box center [351, 454] width 443 height 878
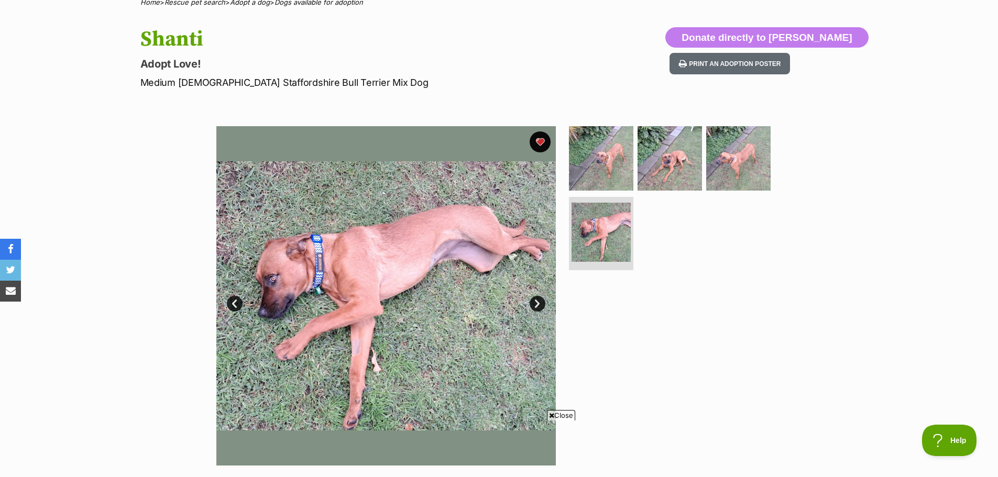
scroll to position [52, 0]
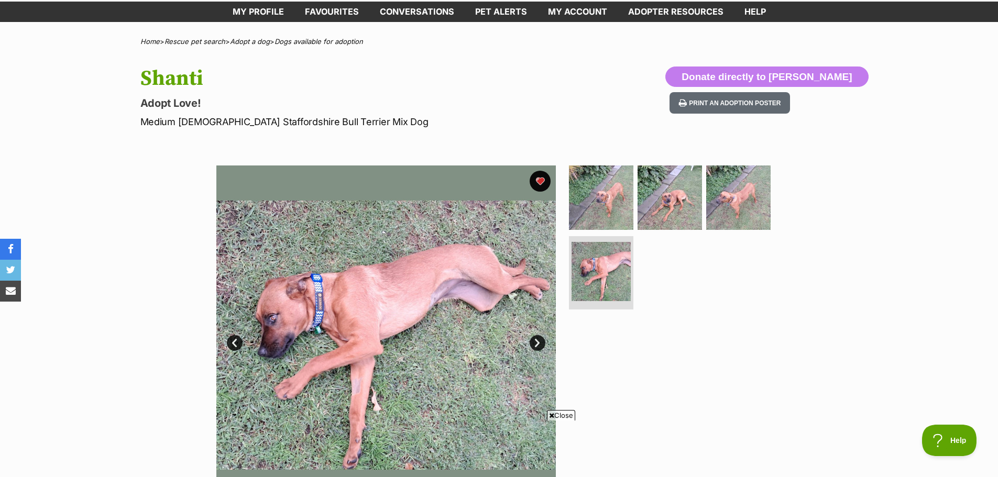
click at [398, 300] on img at bounding box center [386, 336] width 340 height 340
click at [541, 343] on link "Next" at bounding box center [538, 343] width 16 height 16
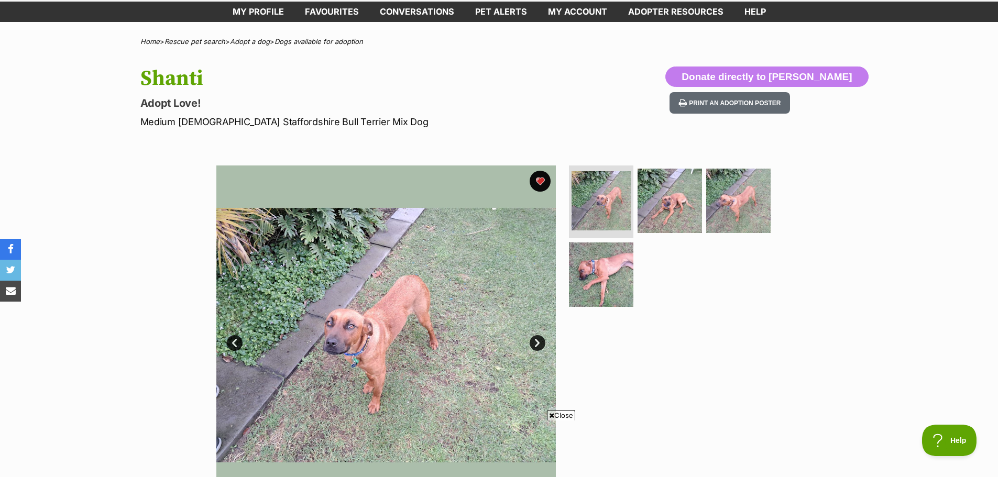
click at [541, 343] on link "Next" at bounding box center [538, 343] width 16 height 16
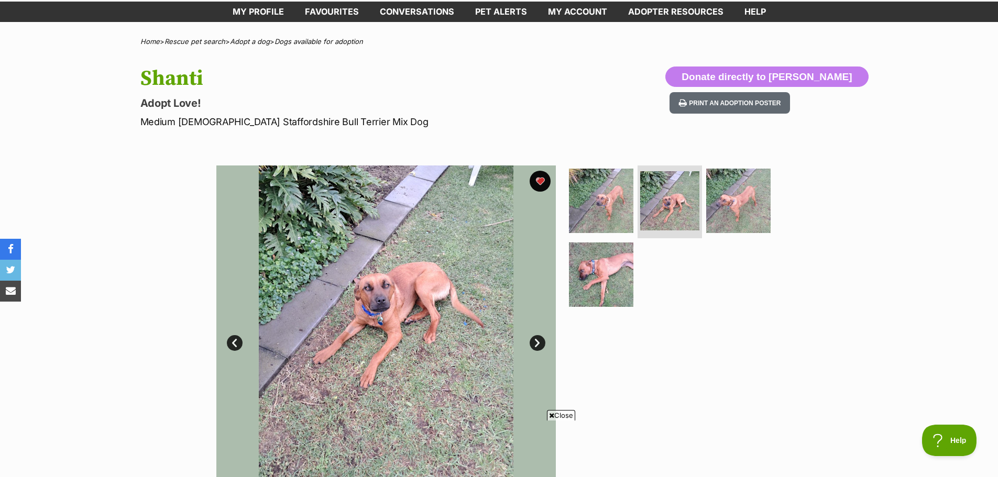
click at [541, 343] on link "Next" at bounding box center [538, 343] width 16 height 16
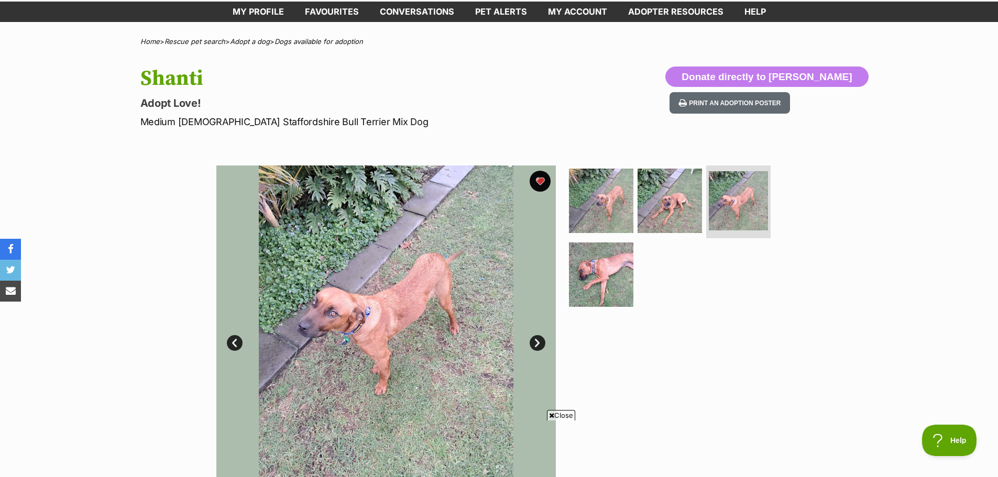
click at [541, 343] on link "Next" at bounding box center [538, 343] width 16 height 16
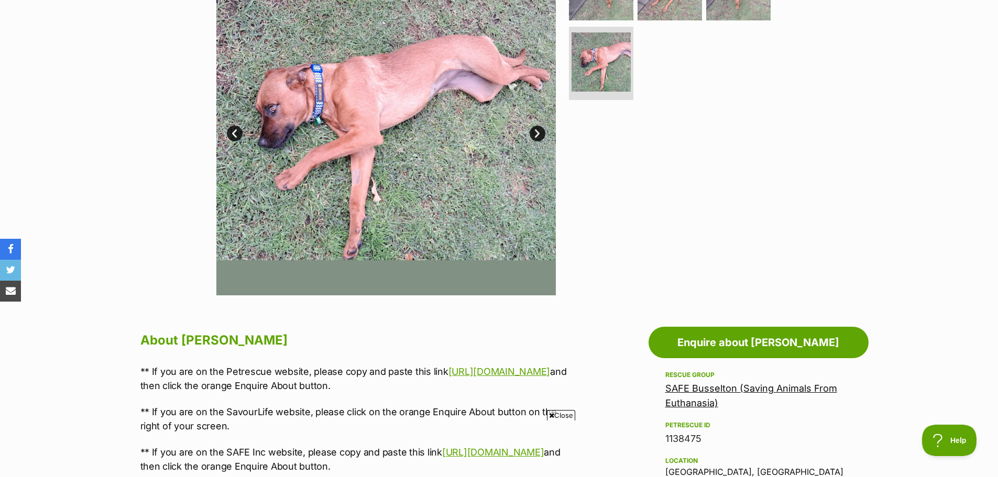
scroll to position [157, 0]
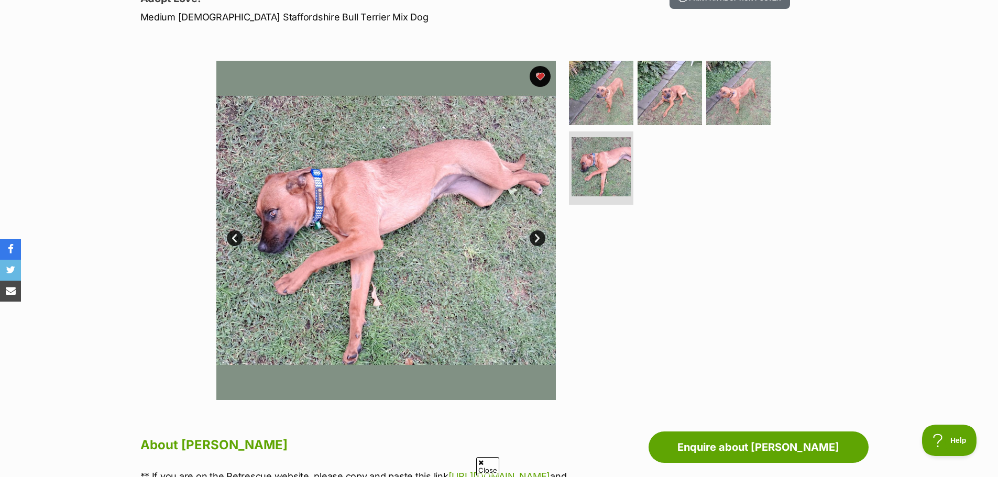
click at [156, 63] on div "Available 4 of 4 images 4 of 4 images 4 of 4 images 4 of 4 images Next Prev 1 2…" at bounding box center [499, 222] width 998 height 355
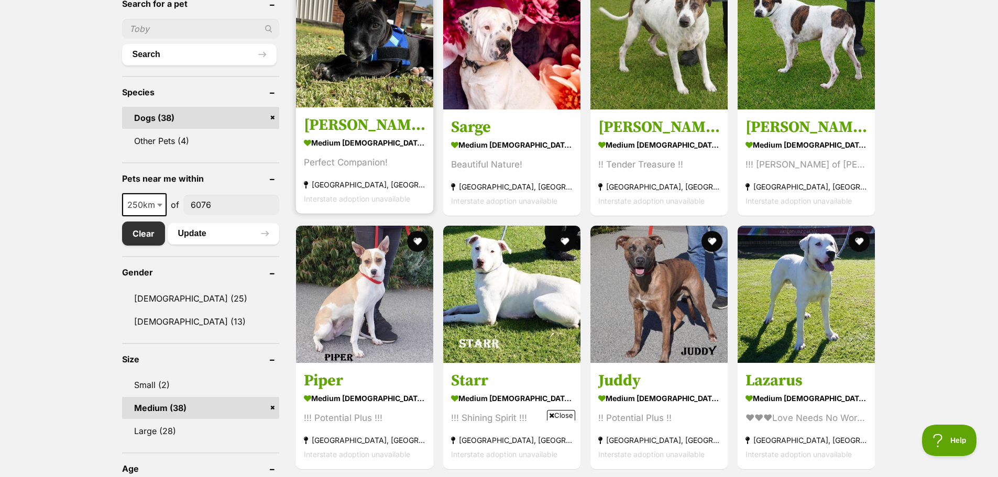
click at [351, 123] on h3 "[PERSON_NAME]" at bounding box center [365, 125] width 122 height 20
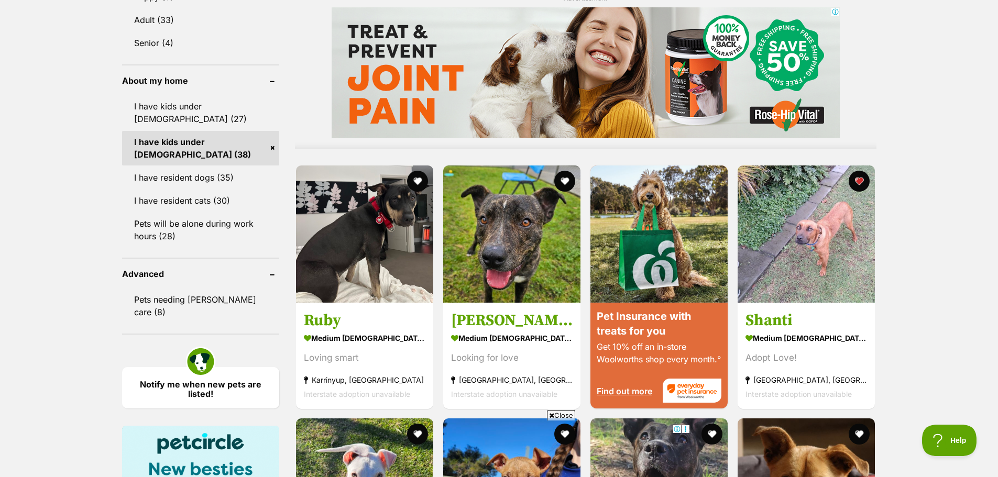
scroll to position [891, 0]
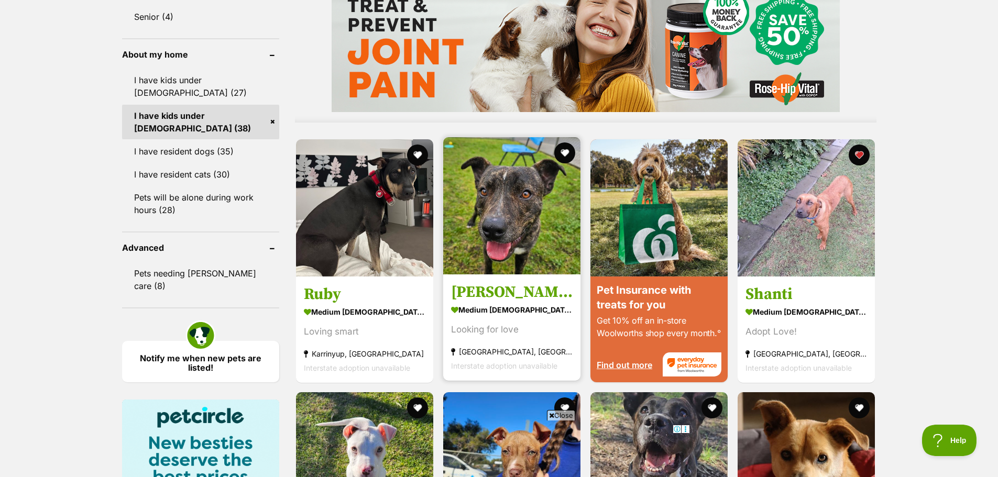
click at [474, 291] on h3 "[PERSON_NAME]" at bounding box center [512, 292] width 122 height 20
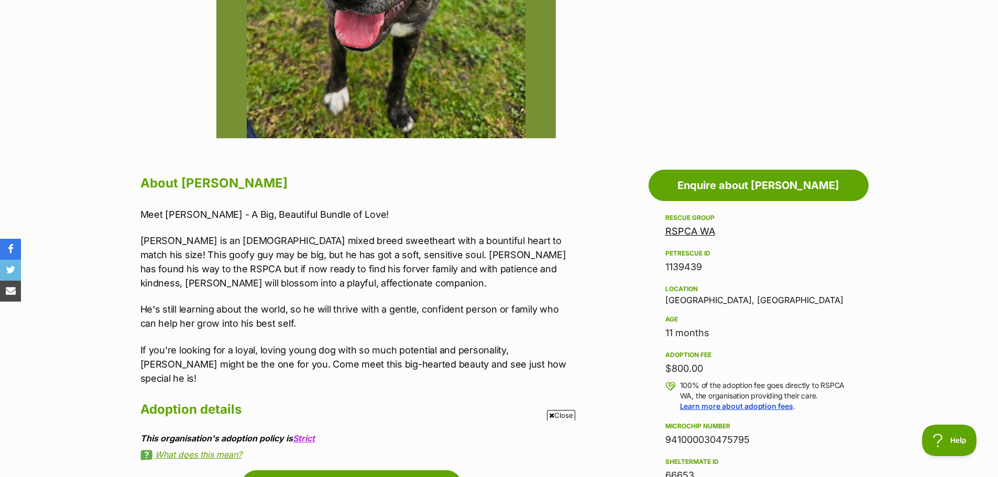
click at [98, 206] on section "Home > Rescue pet search > Adopt a dog > Dogs available for adoption Arlo Looki…" at bounding box center [499, 448] width 998 height 1555
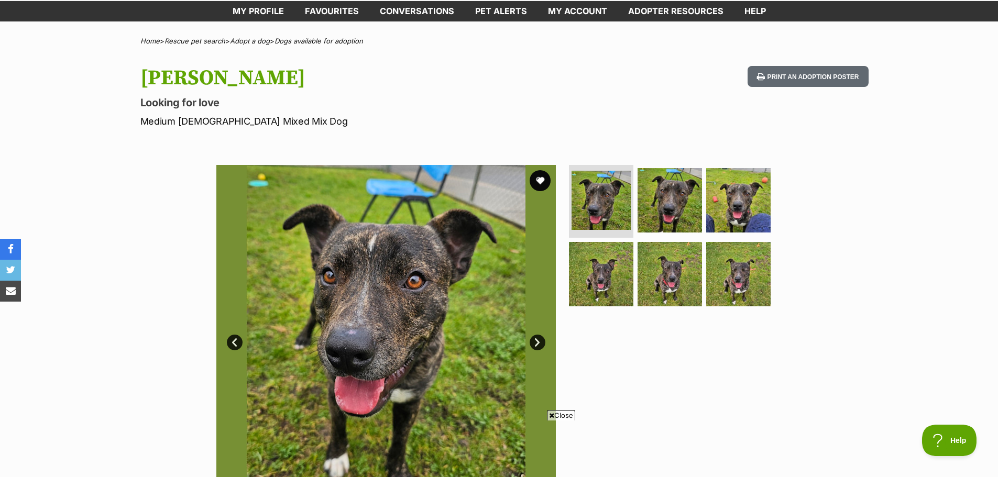
scroll to position [52, 0]
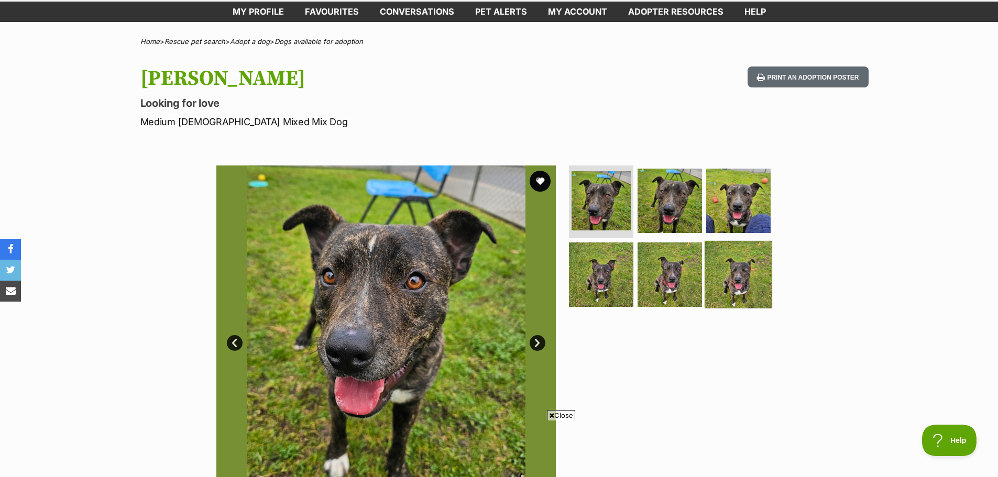
click at [750, 268] on img at bounding box center [739, 275] width 68 height 68
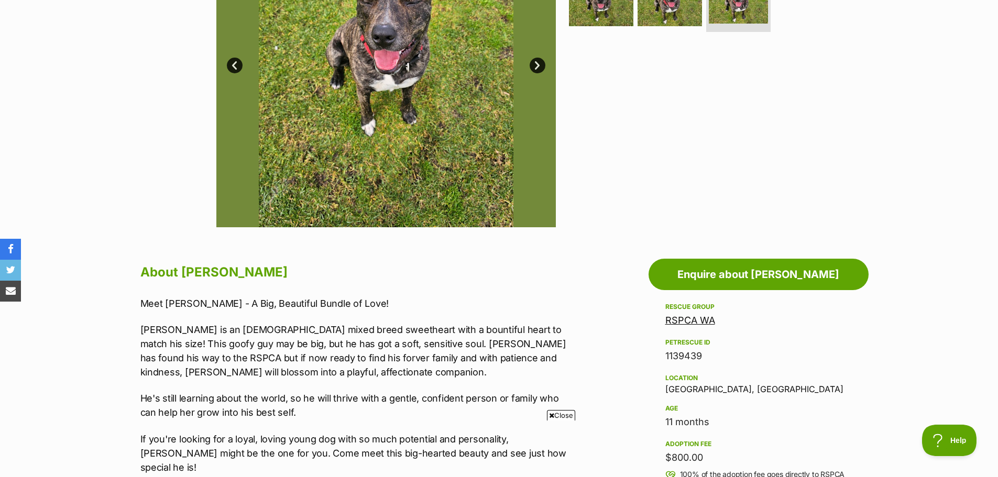
scroll to position [367, 0]
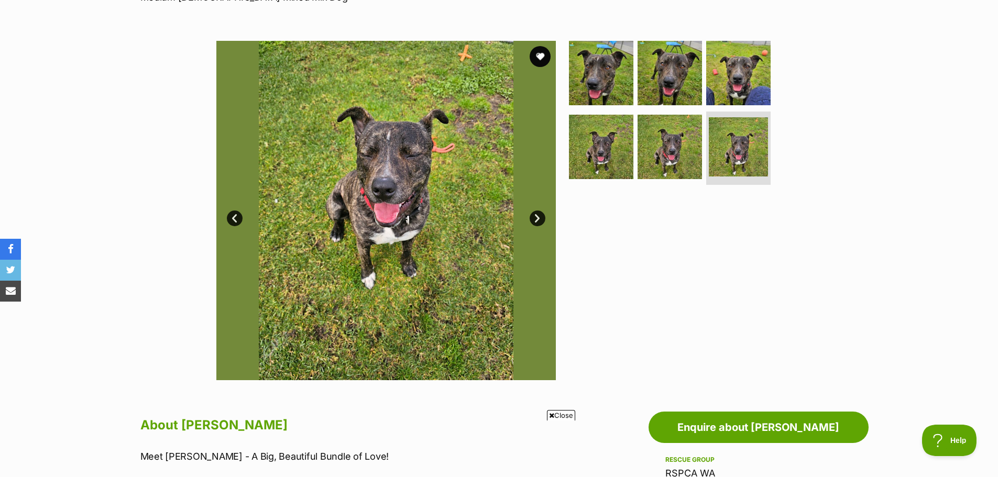
scroll to position [262, 0]
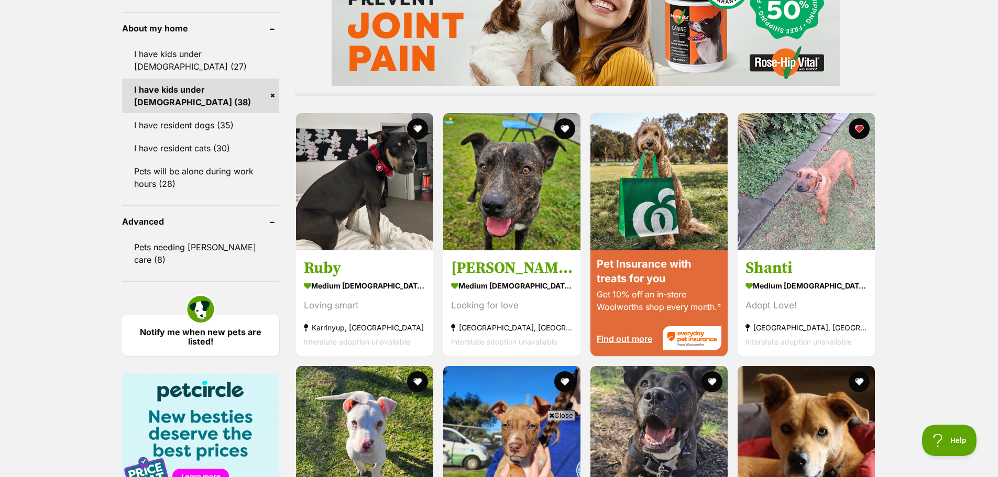
scroll to position [943, 0]
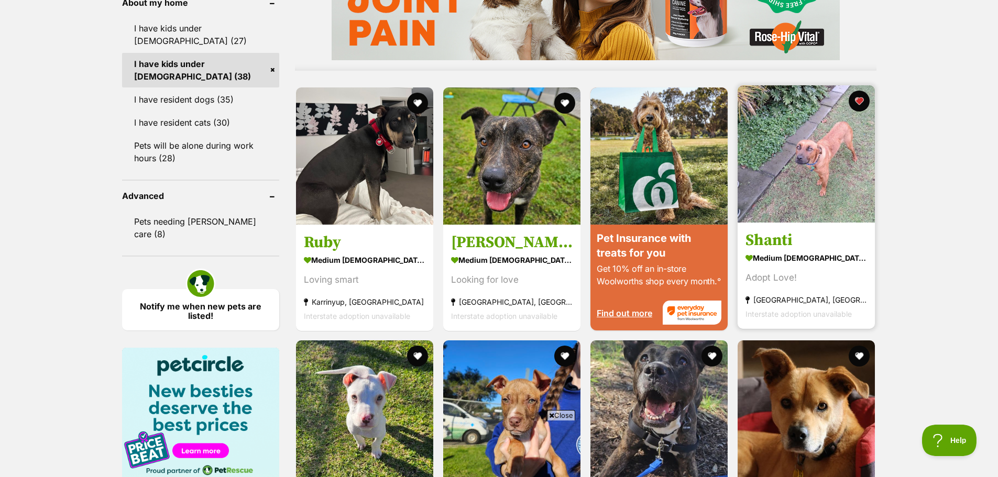
click at [771, 238] on h3 "Shanti" at bounding box center [807, 240] width 122 height 20
